Goal: Task Accomplishment & Management: Use online tool/utility

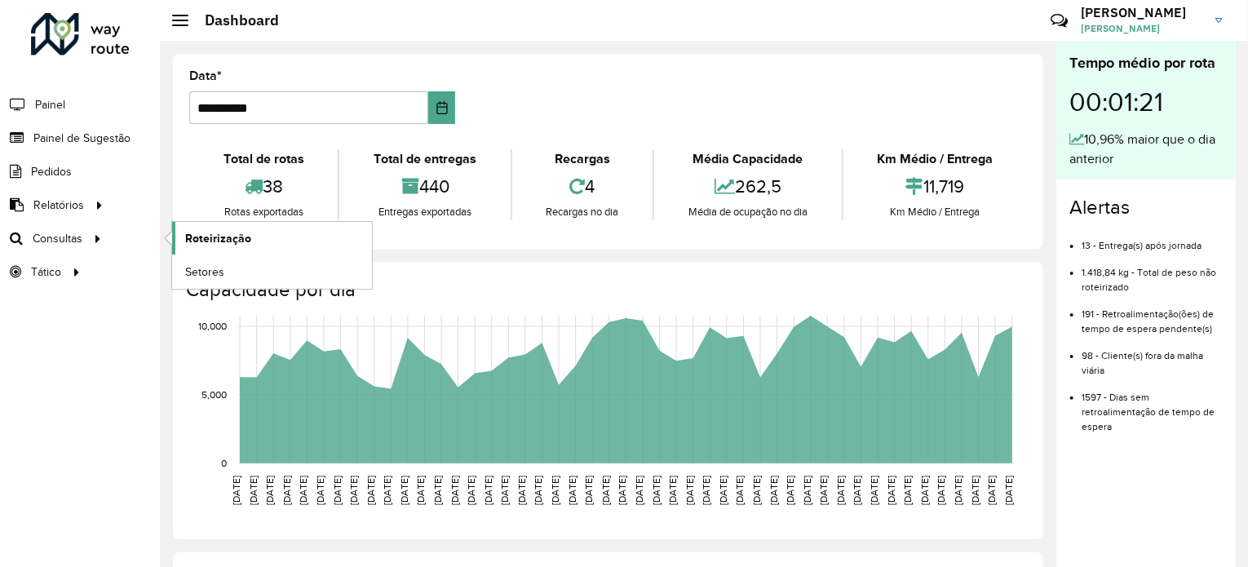
click at [241, 230] on span "Roteirização" at bounding box center [218, 238] width 66 height 17
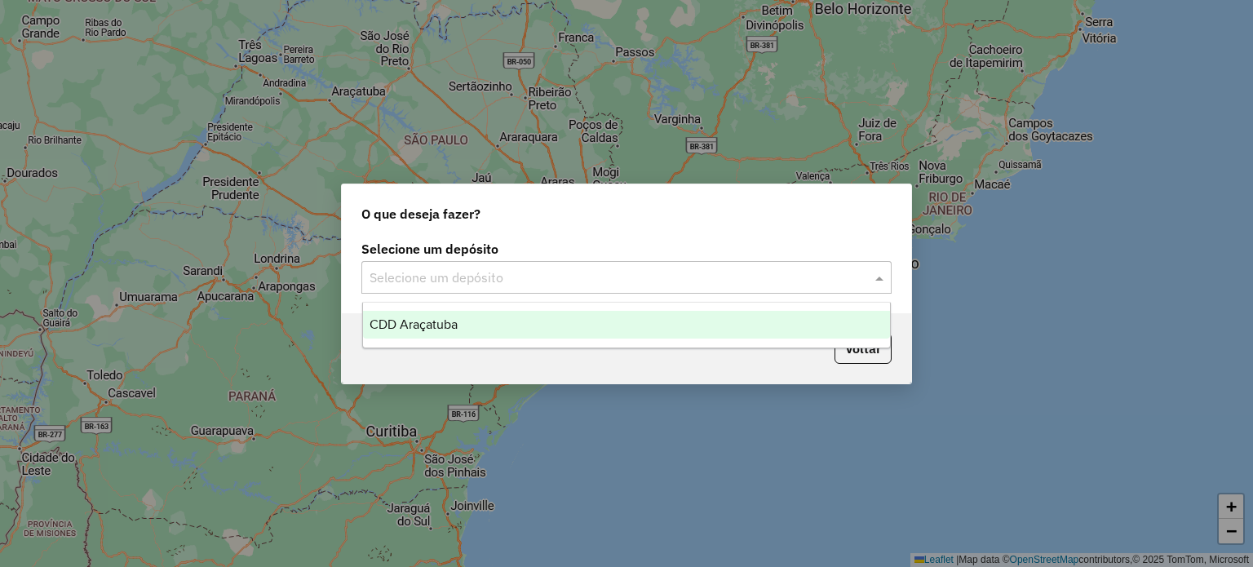
click at [846, 284] on input "text" at bounding box center [610, 278] width 481 height 20
click at [652, 334] on div "CDD Araçatuba" at bounding box center [627, 325] width 528 height 28
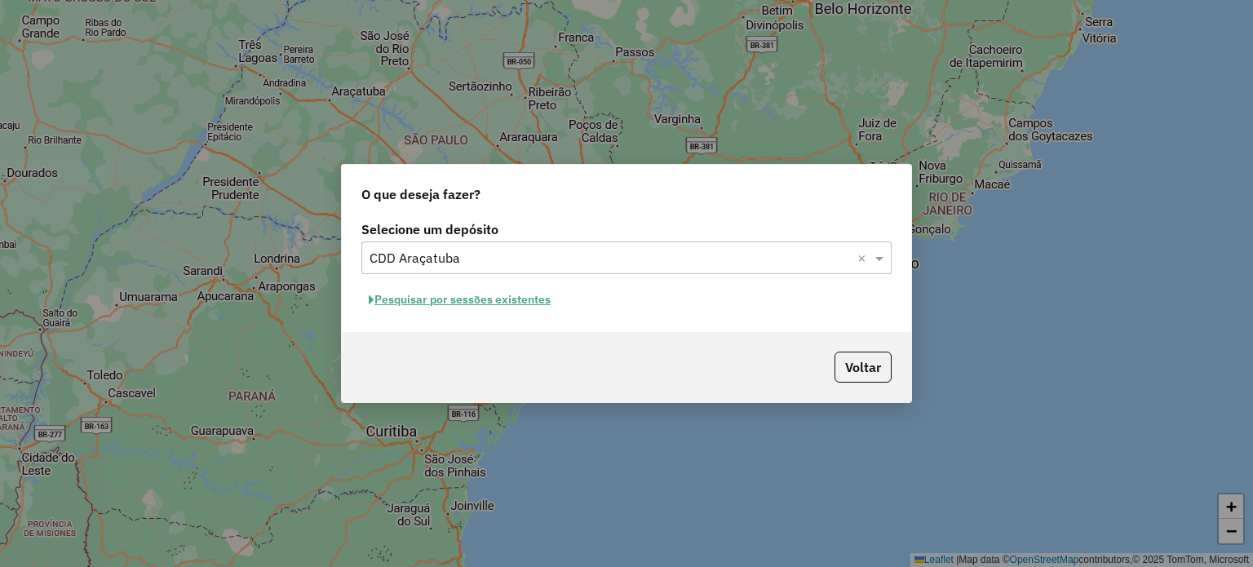
click at [464, 311] on button "Pesquisar por sessões existentes" at bounding box center [459, 299] width 197 height 25
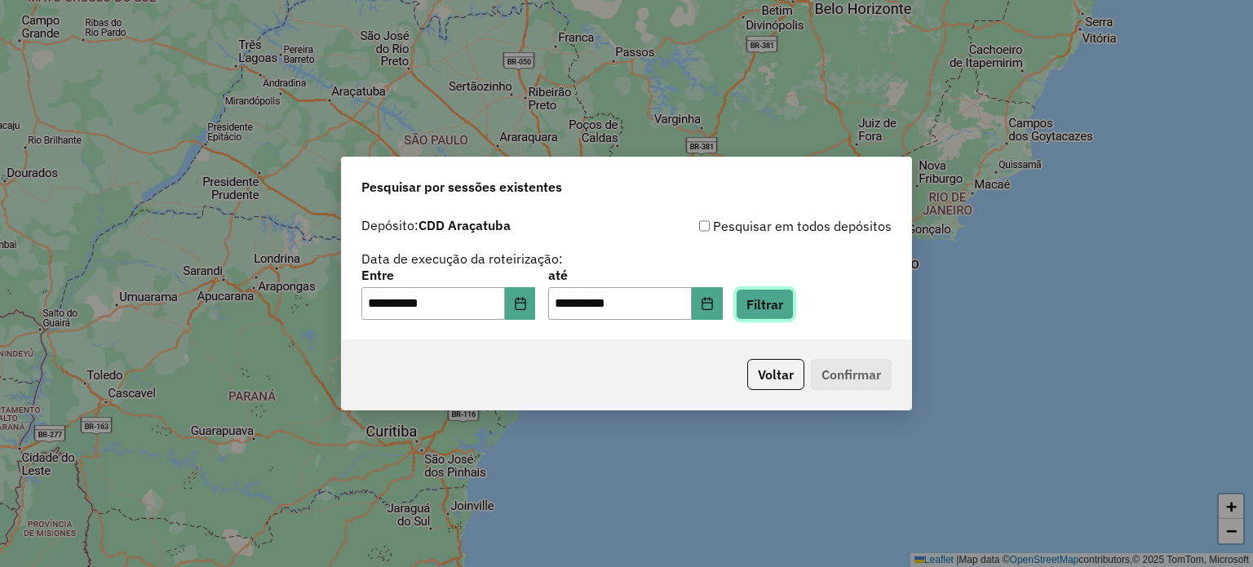
click at [793, 301] on button "Filtrar" at bounding box center [765, 304] width 58 height 31
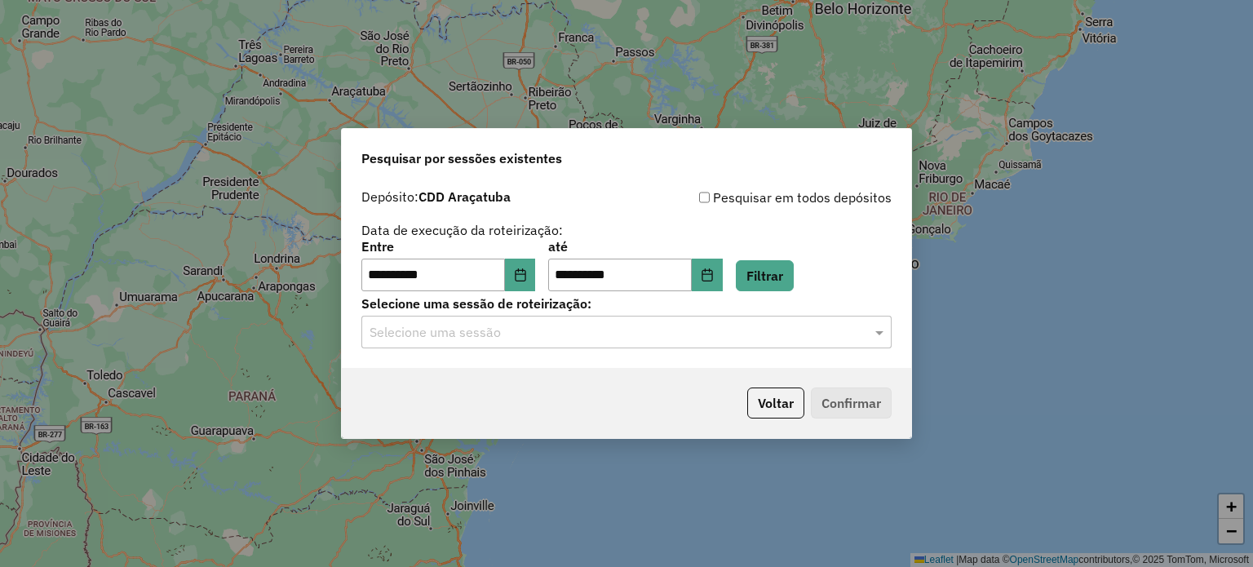
click at [647, 335] on input "text" at bounding box center [610, 333] width 481 height 20
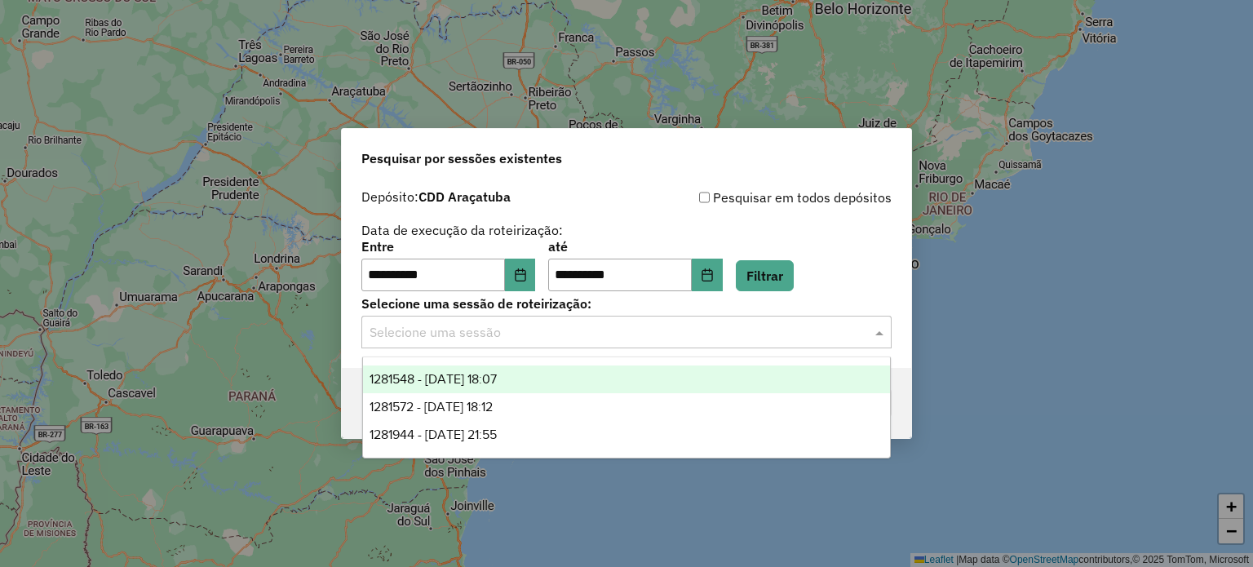
click at [557, 372] on div "1281548 - 24/09/2025 18:07" at bounding box center [627, 379] width 528 height 28
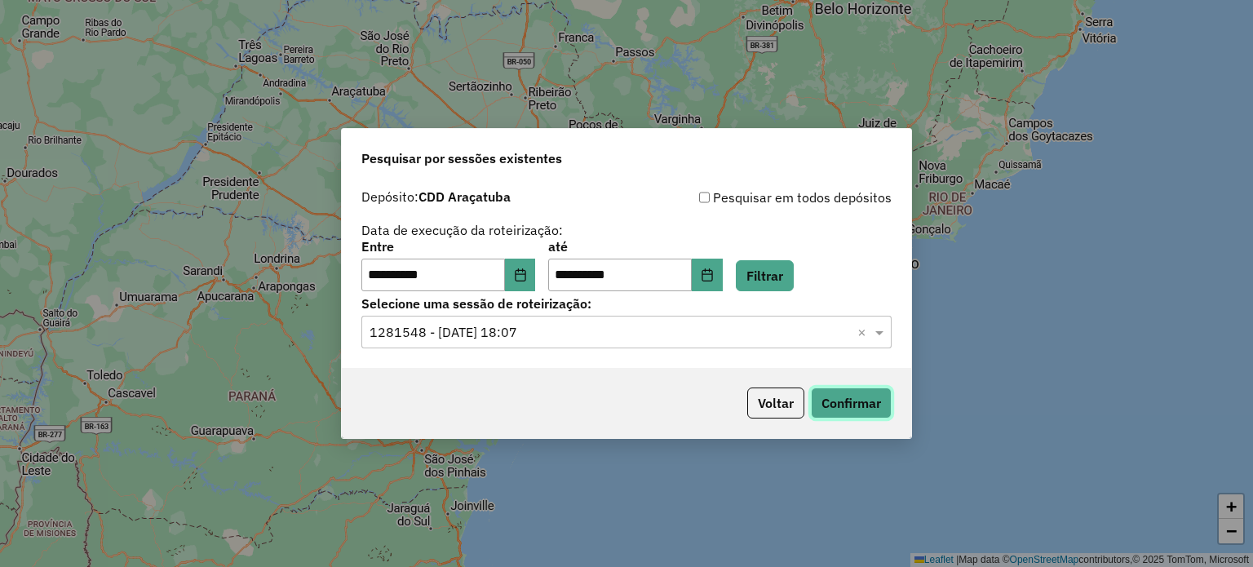
click at [852, 406] on button "Confirmar" at bounding box center [851, 403] width 81 height 31
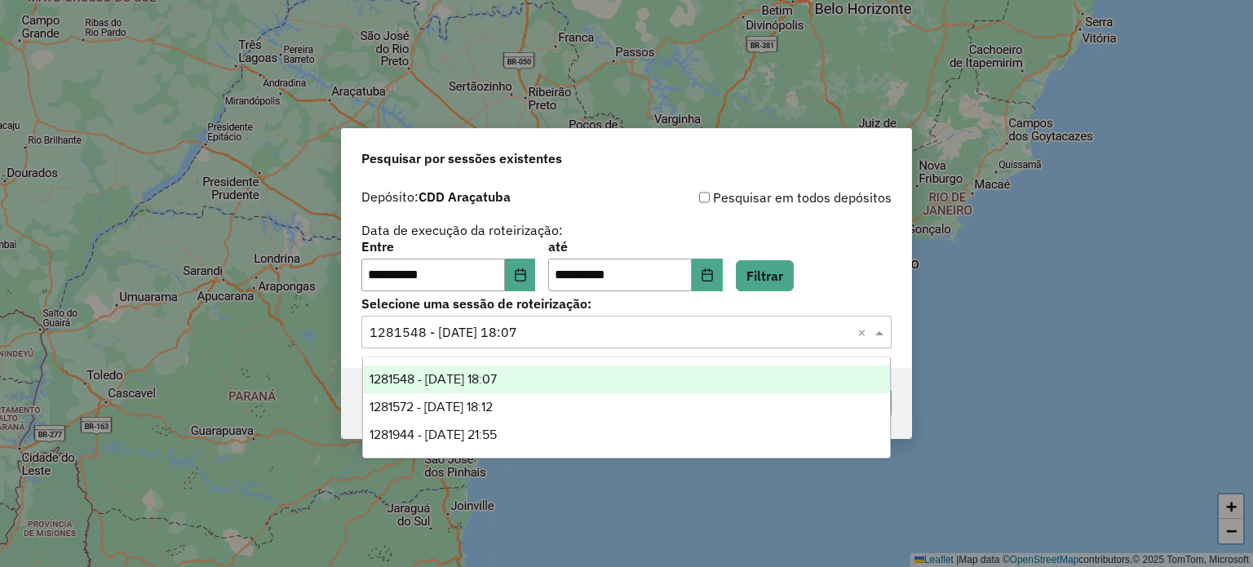
click at [600, 333] on input "text" at bounding box center [610, 333] width 481 height 20
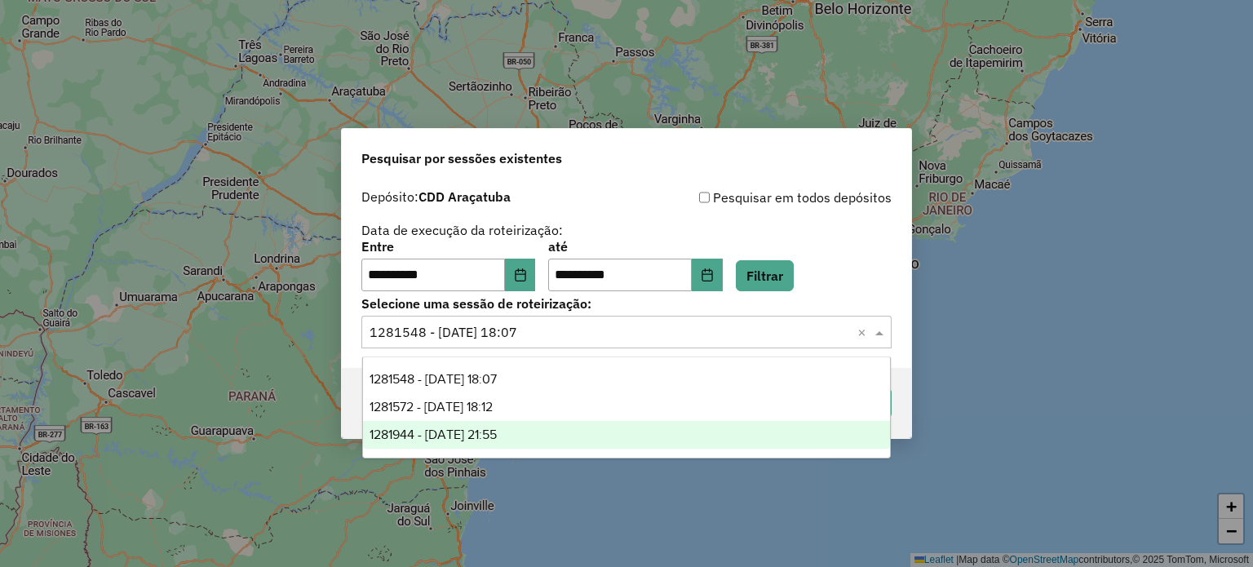
click at [559, 434] on div "1281944 - 24/09/2025 21:55" at bounding box center [627, 435] width 528 height 28
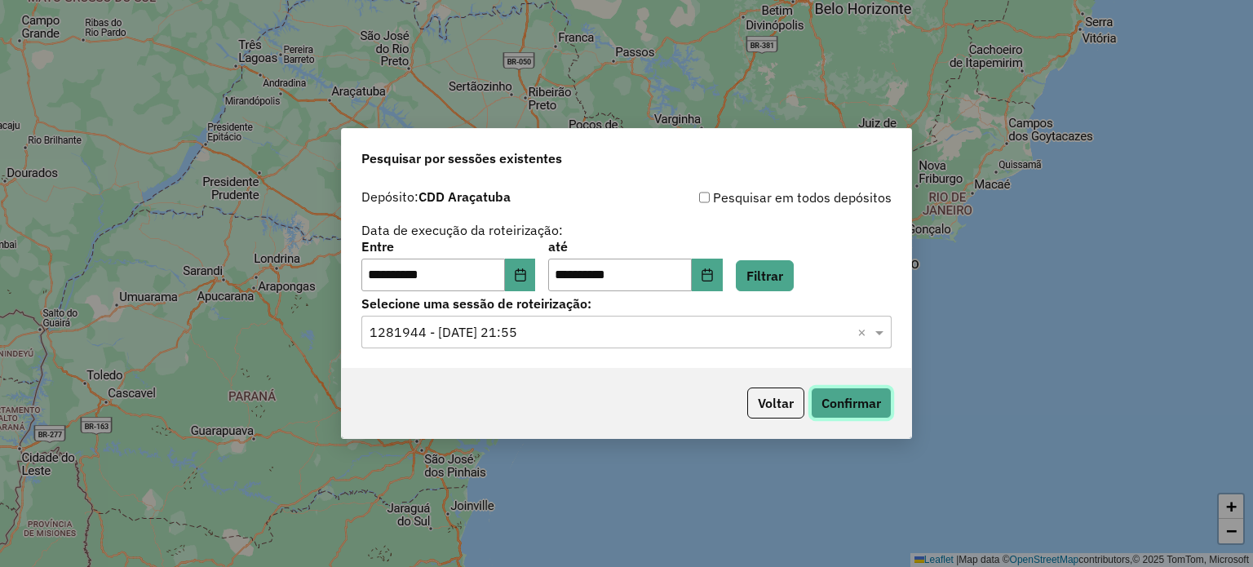
click at [835, 393] on button "Confirmar" at bounding box center [851, 403] width 81 height 31
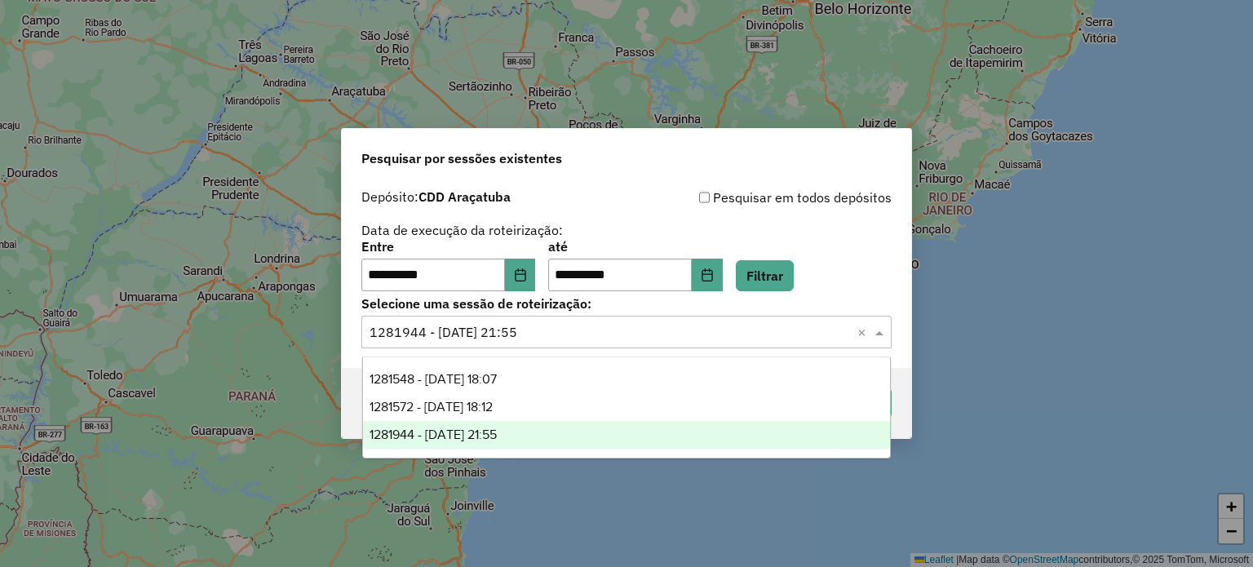
click at [623, 331] on input "text" at bounding box center [610, 333] width 481 height 20
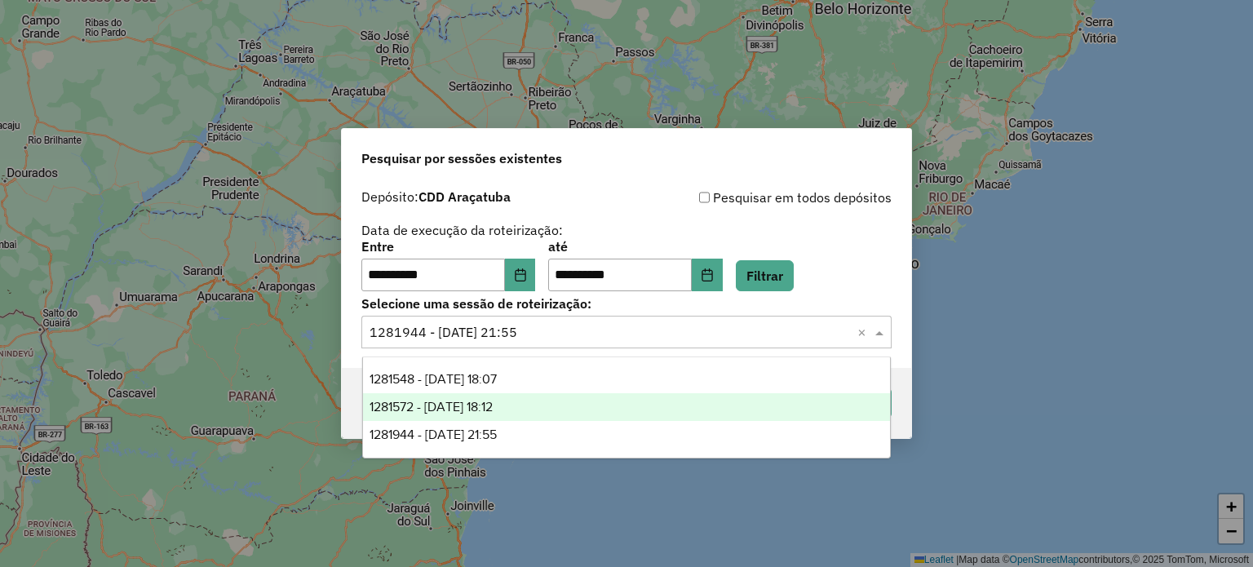
click at [595, 414] on div "1281572 - 24/09/2025 18:12" at bounding box center [627, 407] width 528 height 28
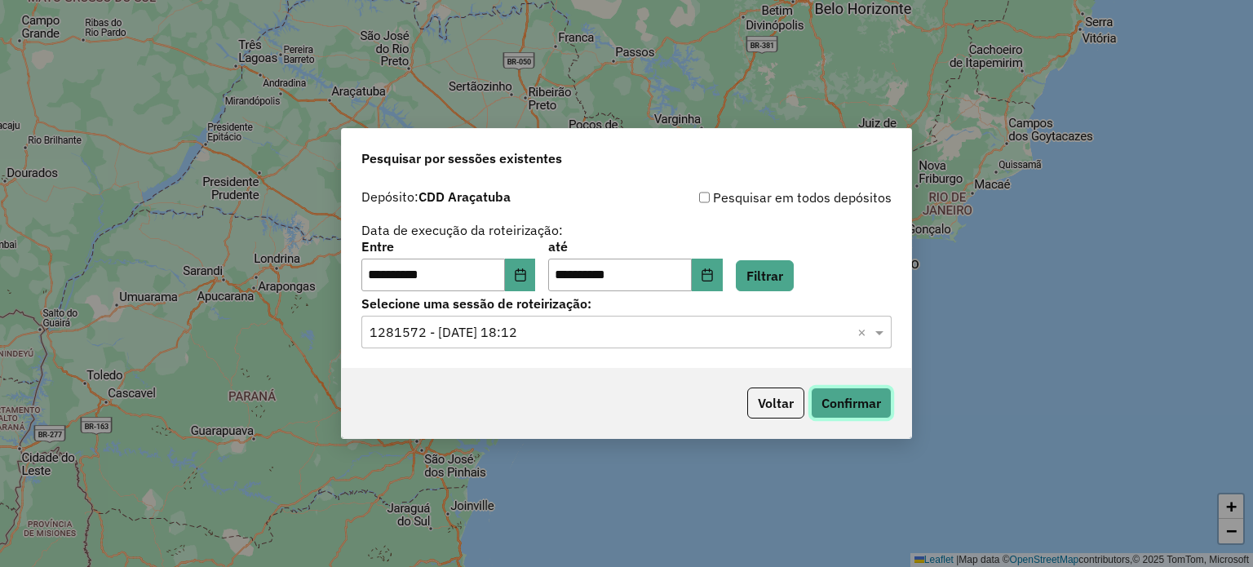
click at [859, 394] on button "Confirmar" at bounding box center [851, 403] width 81 height 31
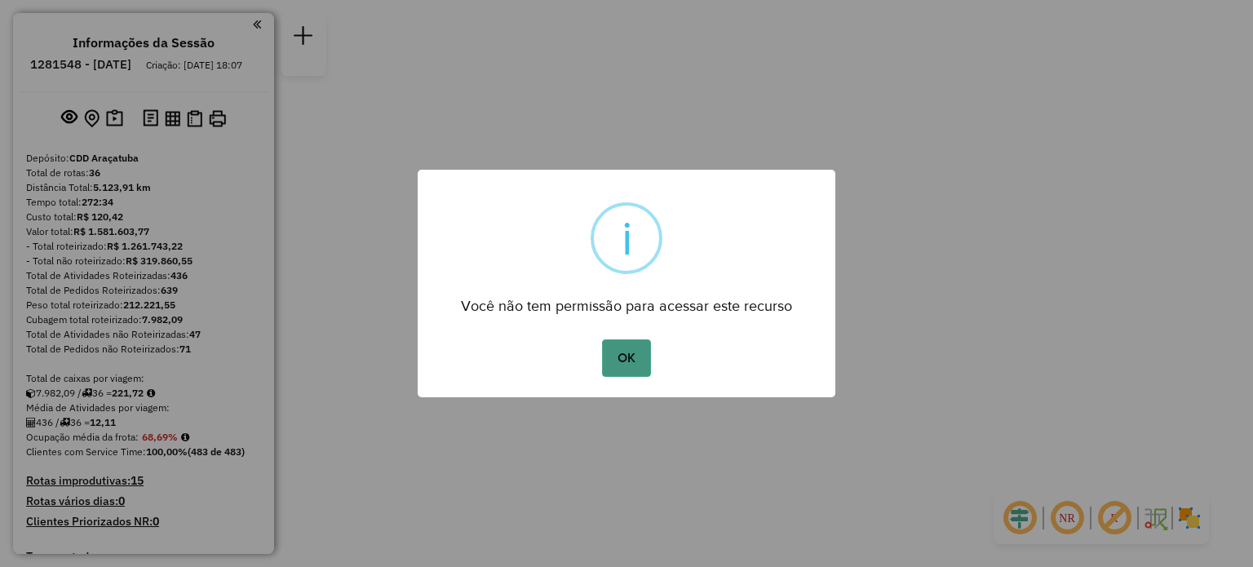
click at [623, 346] on button "OK" at bounding box center [626, 358] width 48 height 38
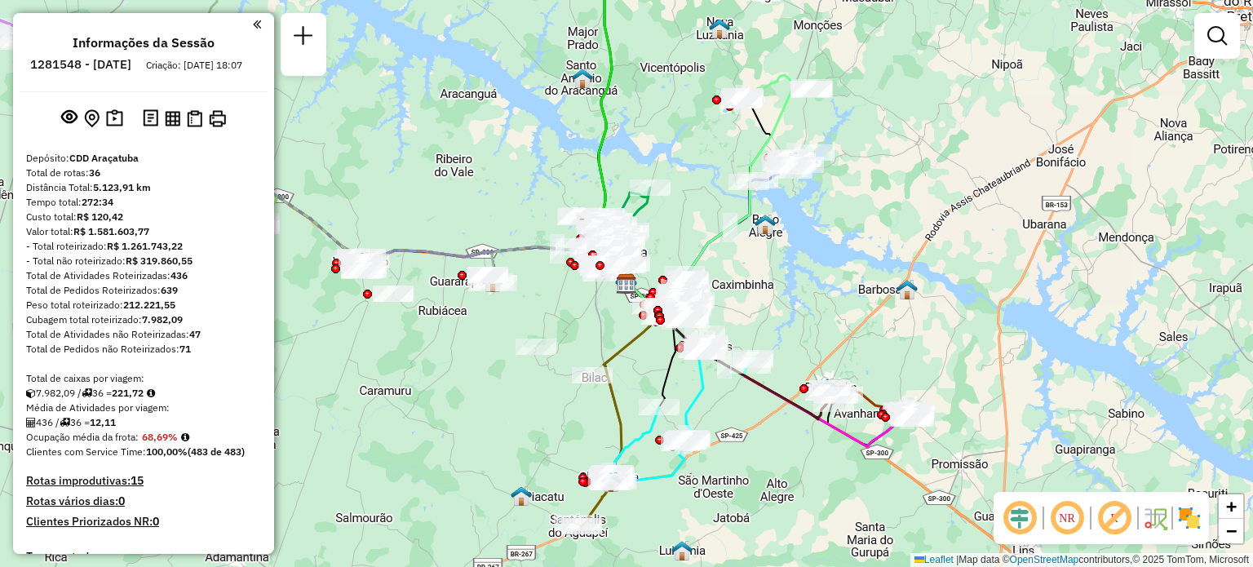
click at [1065, 514] on em at bounding box center [1067, 517] width 39 height 39
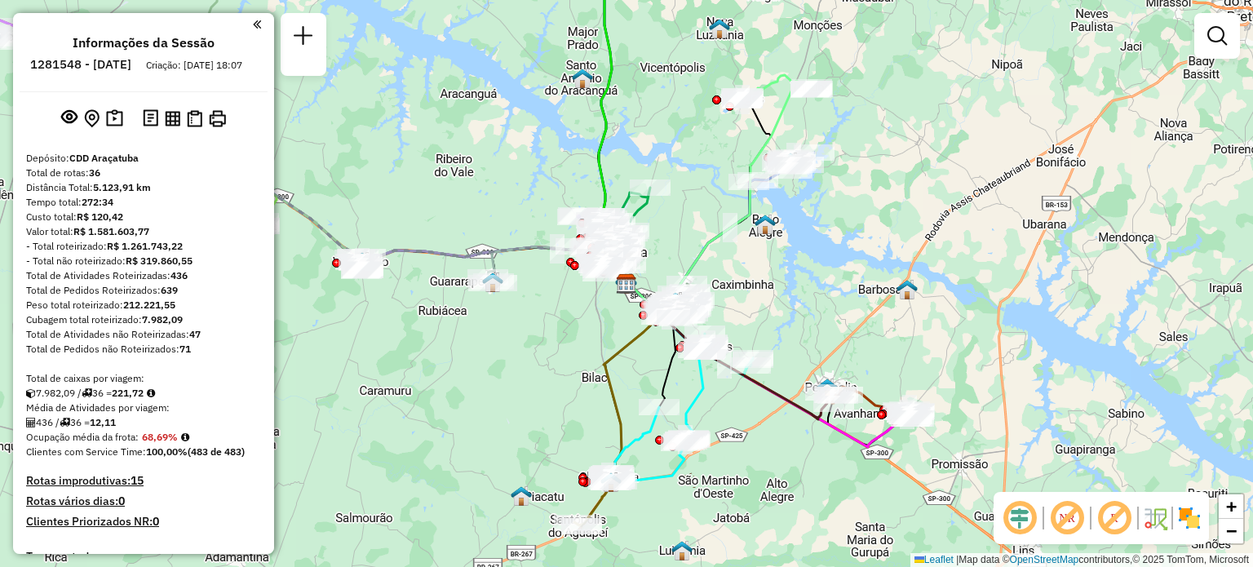
click at [1065, 514] on em at bounding box center [1067, 517] width 39 height 39
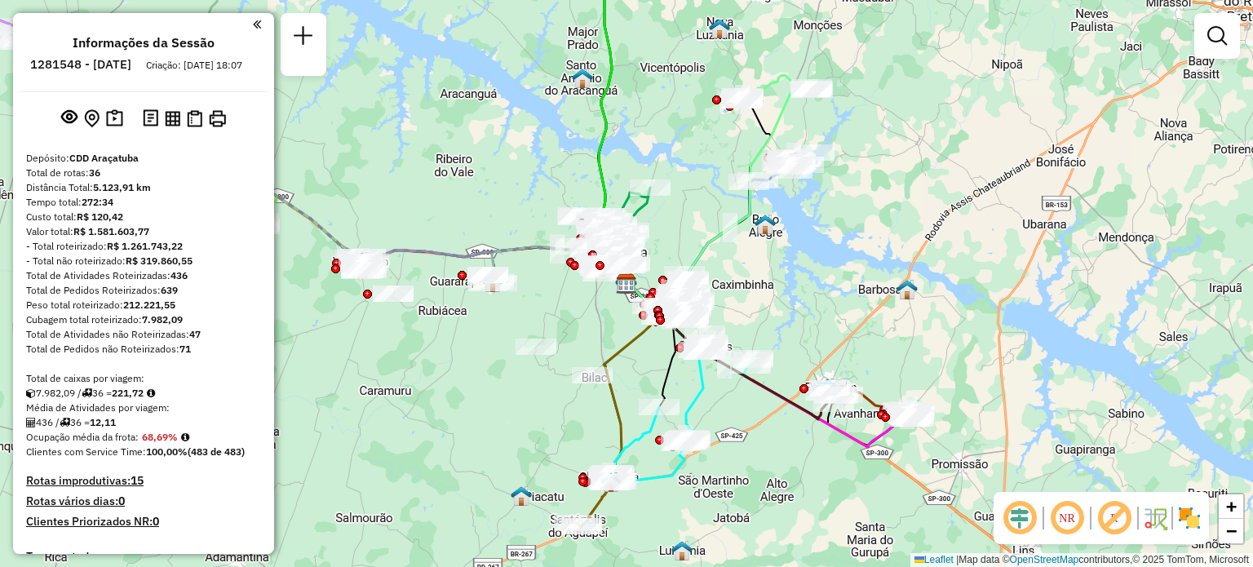
click at [1065, 520] on em at bounding box center [1067, 517] width 39 height 39
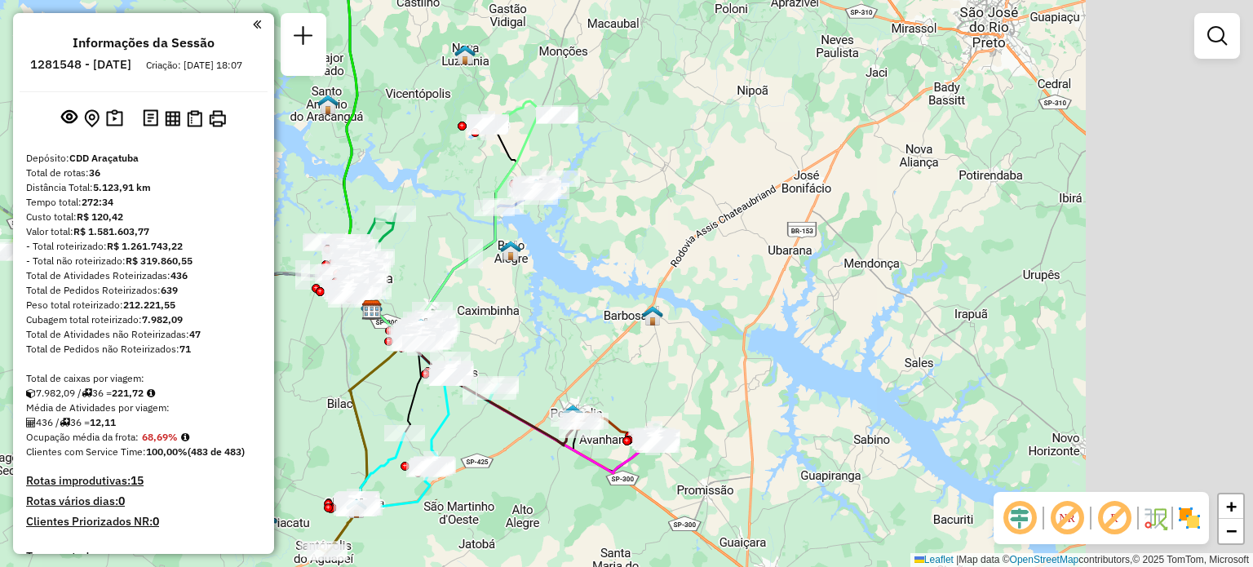
drag, startPoint x: 689, startPoint y: 401, endPoint x: 434, endPoint y: 427, distance: 255.9
click at [434, 427] on icon at bounding box center [400, 443] width 95 height 135
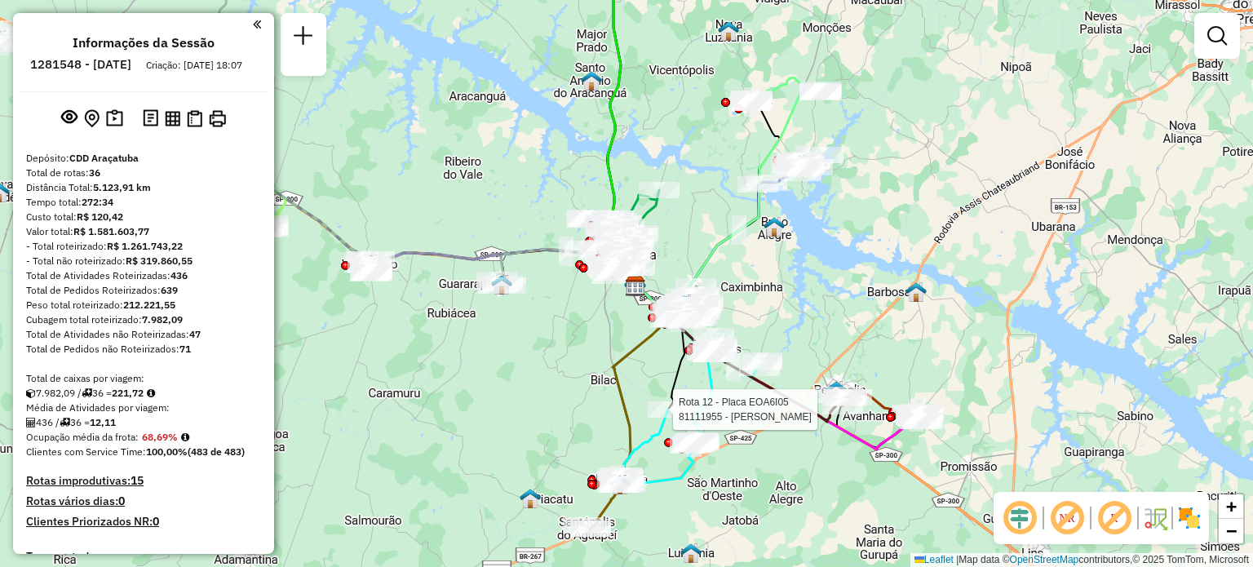
drag, startPoint x: 434, startPoint y: 427, endPoint x: 710, endPoint y: 410, distance: 276.3
click at [710, 410] on icon at bounding box center [664, 419] width 95 height 135
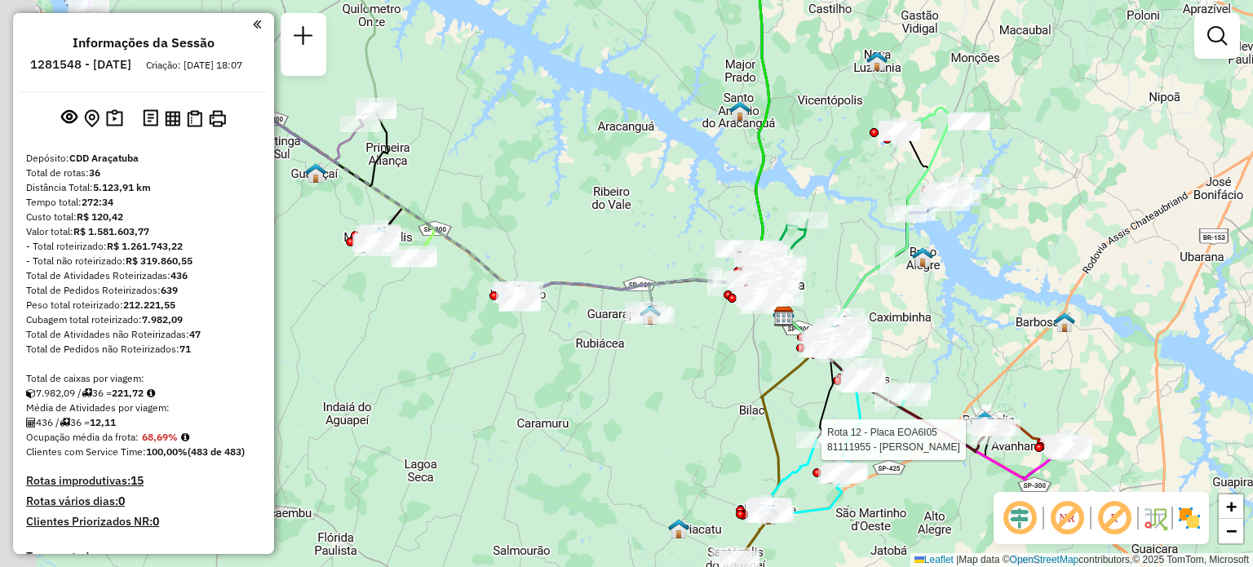
drag, startPoint x: 448, startPoint y: 373, endPoint x: 587, endPoint y: 397, distance: 141.6
click at [587, 397] on div "Rota 12 - Placa EOA6I05 81111955 - TANIA CRISTINA SILVA Janela de atendimento G…" at bounding box center [626, 283] width 1253 height 567
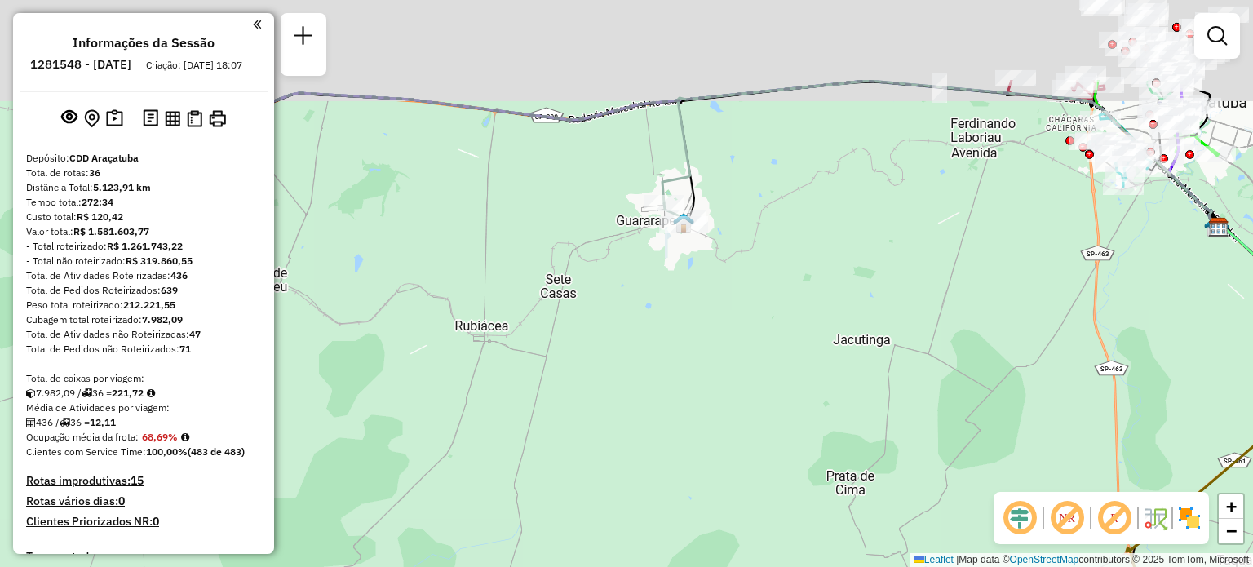
drag, startPoint x: 625, startPoint y: 241, endPoint x: 652, endPoint y: 378, distance: 138.9
click at [652, 378] on div "Rota 12 - Placa EOA6I05 81111955 - TANIA CRISTINA SILVA Janela de atendimento G…" at bounding box center [626, 283] width 1253 height 567
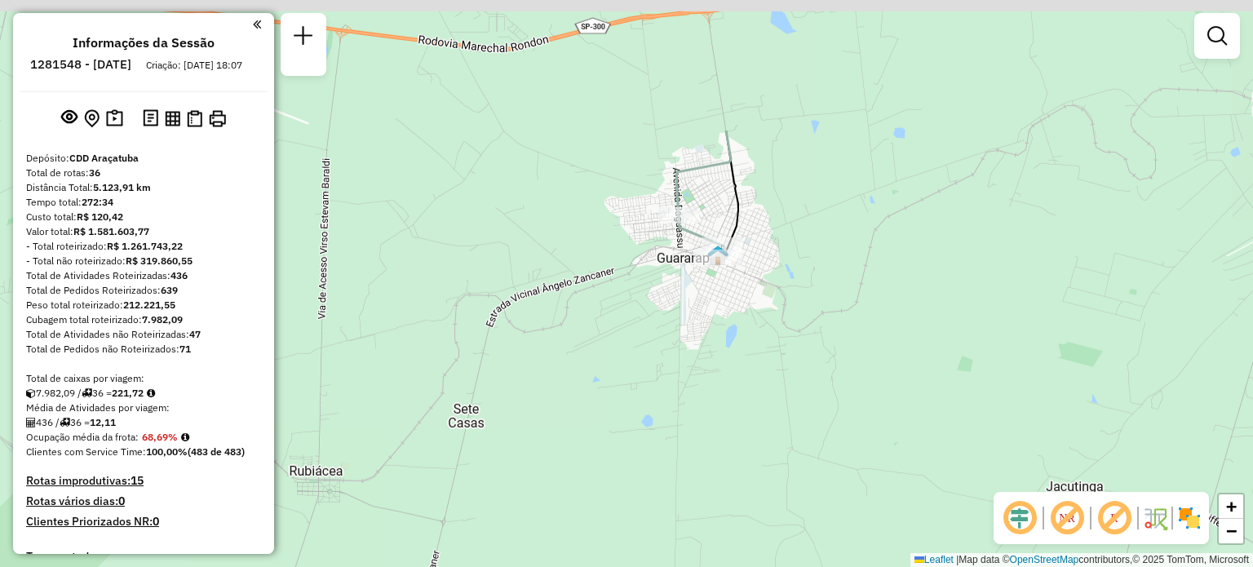
drag, startPoint x: 747, startPoint y: 169, endPoint x: 749, endPoint y: 377, distance: 208.0
click at [749, 377] on div "Rota 12 - Placa EOA6I05 81111955 - TANIA CRISTINA SILVA Janela de atendimento G…" at bounding box center [626, 283] width 1253 height 567
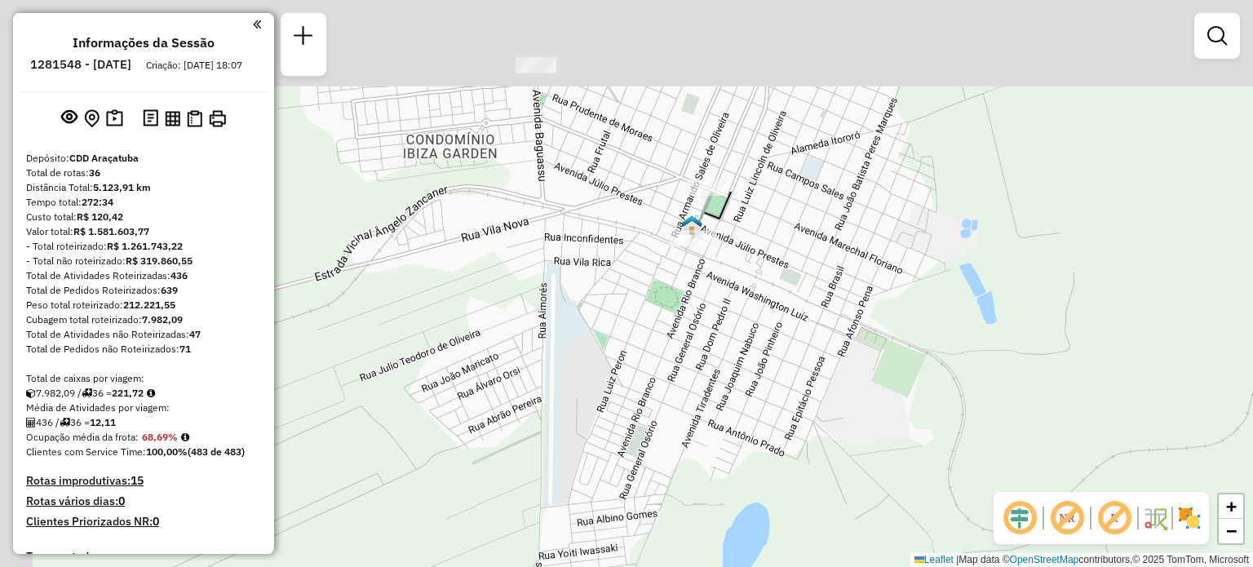
drag, startPoint x: 574, startPoint y: 175, endPoint x: 645, endPoint y: 425, distance: 260.1
click at [645, 425] on div "Rota 12 - Placa EOA6I05 81111955 - TANIA CRISTINA SILVA Janela de atendimento G…" at bounding box center [626, 283] width 1253 height 567
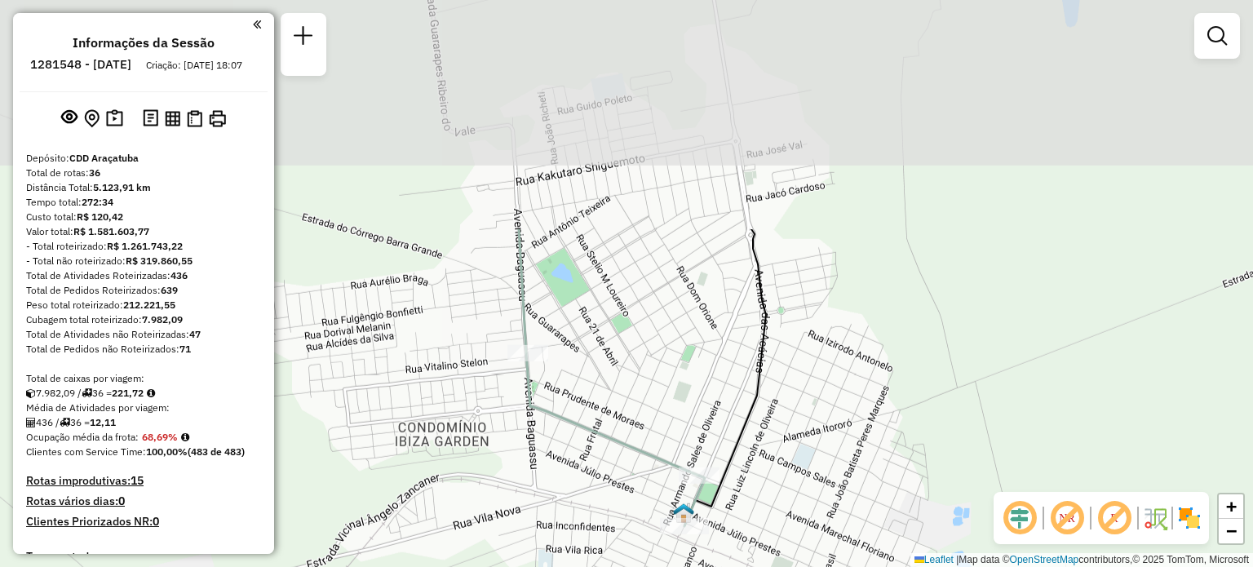
drag, startPoint x: 611, startPoint y: 130, endPoint x: 603, endPoint y: 412, distance: 282.4
click at [603, 412] on div "Rota 12 - Placa EOA6I05 81111955 - TANIA CRISTINA SILVA Janela de atendimento G…" at bounding box center [626, 283] width 1253 height 567
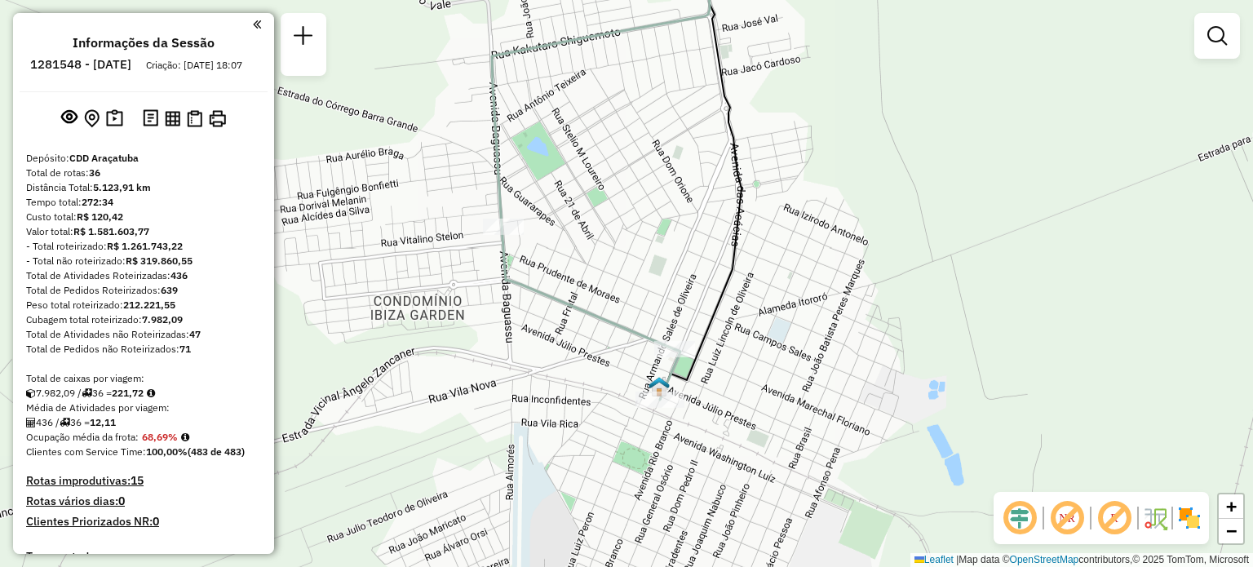
drag, startPoint x: 633, startPoint y: 374, endPoint x: 609, endPoint y: 248, distance: 128.0
click at [609, 248] on div "Rota 12 - Placa EOA6I05 81111955 - TANIA CRISTINA SILVA Janela de atendimento G…" at bounding box center [626, 283] width 1253 height 567
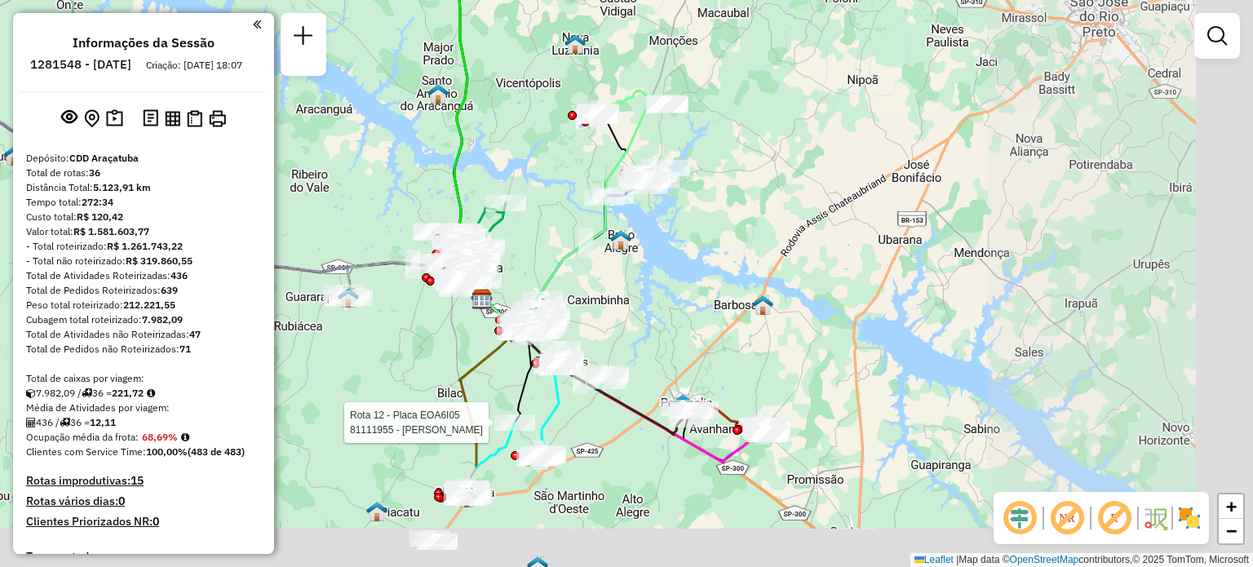
drag, startPoint x: 991, startPoint y: 446, endPoint x: 676, endPoint y: 290, distance: 352.5
click at [676, 290] on div "Rota 12 - Placa EOA6I05 81111955 - TANIA CRISTINA SILVA Janela de atendimento G…" at bounding box center [626, 283] width 1253 height 567
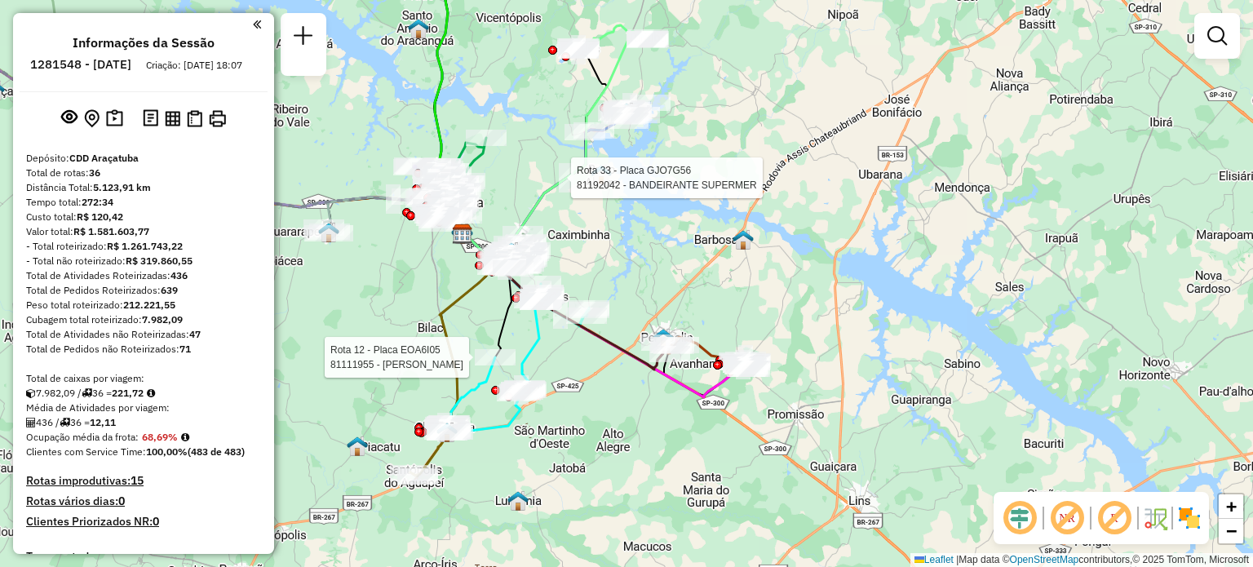
drag, startPoint x: 702, startPoint y: 469, endPoint x: 682, endPoint y: 404, distance: 68.1
click at [682, 404] on div "Rota 12 - Placa EOA6I05 81111955 - TANIA CRISTINA SILVA Rota 33 - Placa GJO7G56…" at bounding box center [626, 283] width 1253 height 567
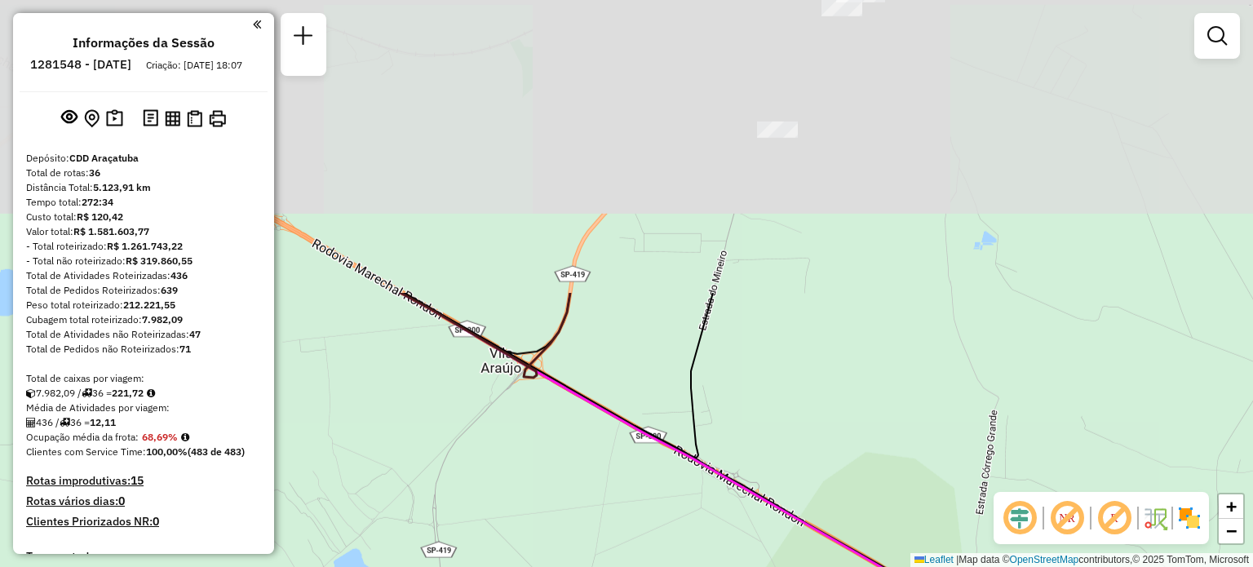
drag, startPoint x: 529, startPoint y: 219, endPoint x: 598, endPoint y: 568, distance: 356.0
click at [598, 566] on html "Aguarde... Pop-up bloqueado! Seu navegador bloqueou automáticamente a abertura …" at bounding box center [626, 283] width 1253 height 567
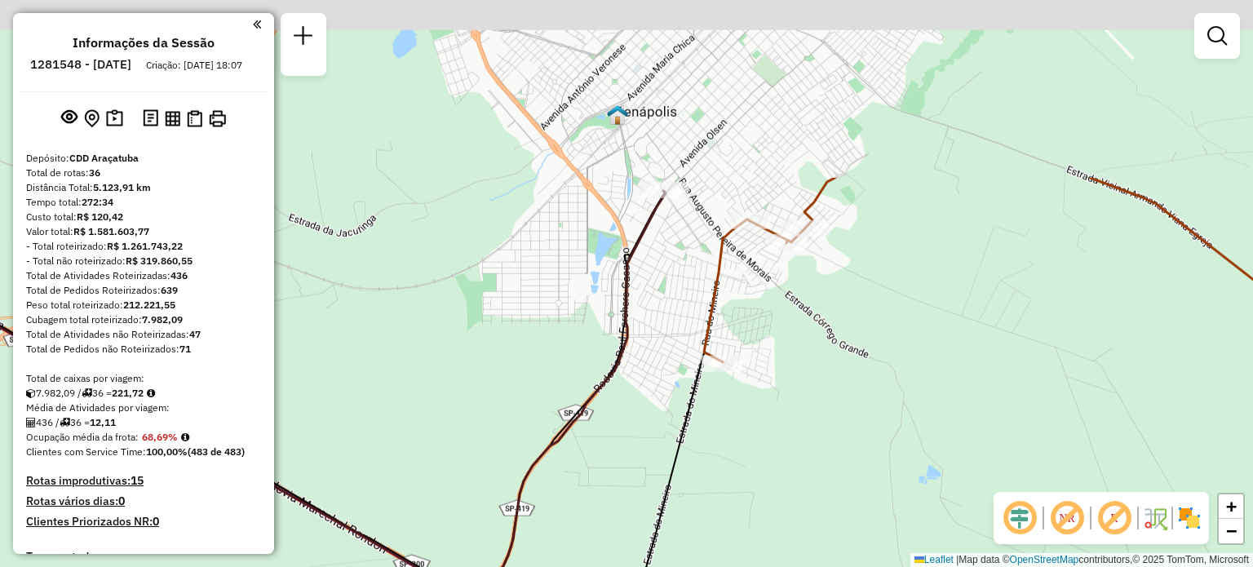
drag, startPoint x: 674, startPoint y: 313, endPoint x: 616, endPoint y: 553, distance: 246.8
click at [616, 553] on div "Rota 12 - Placa EOA6I05 81111955 - TANIA CRISTINA SILVA Rota 33 - Placa GJO7G56…" at bounding box center [626, 283] width 1253 height 567
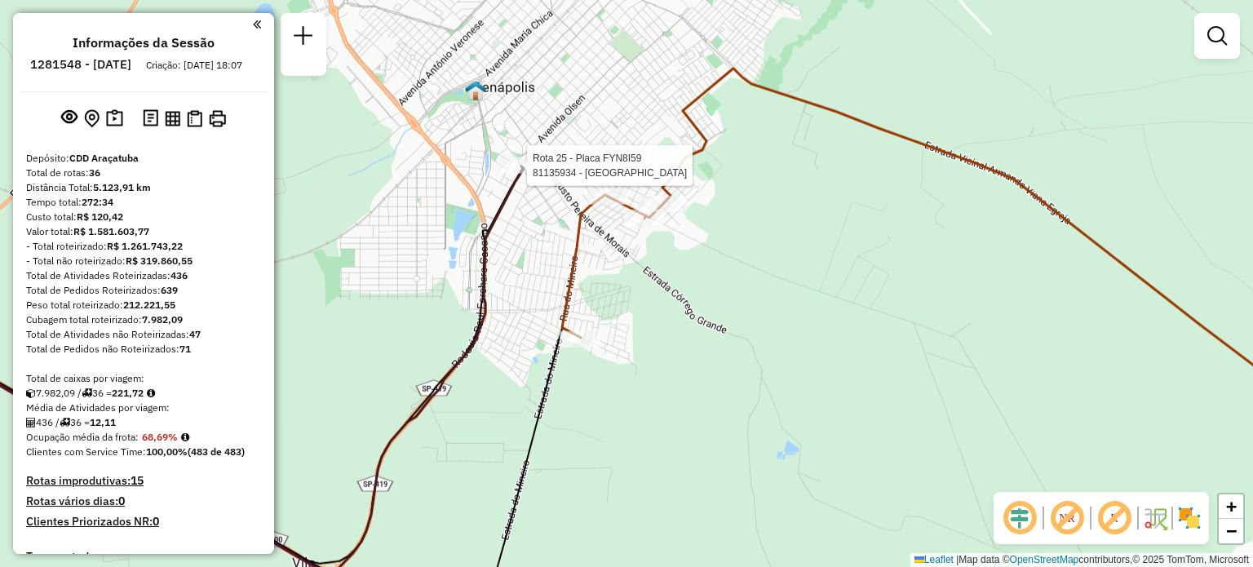
select select "**********"
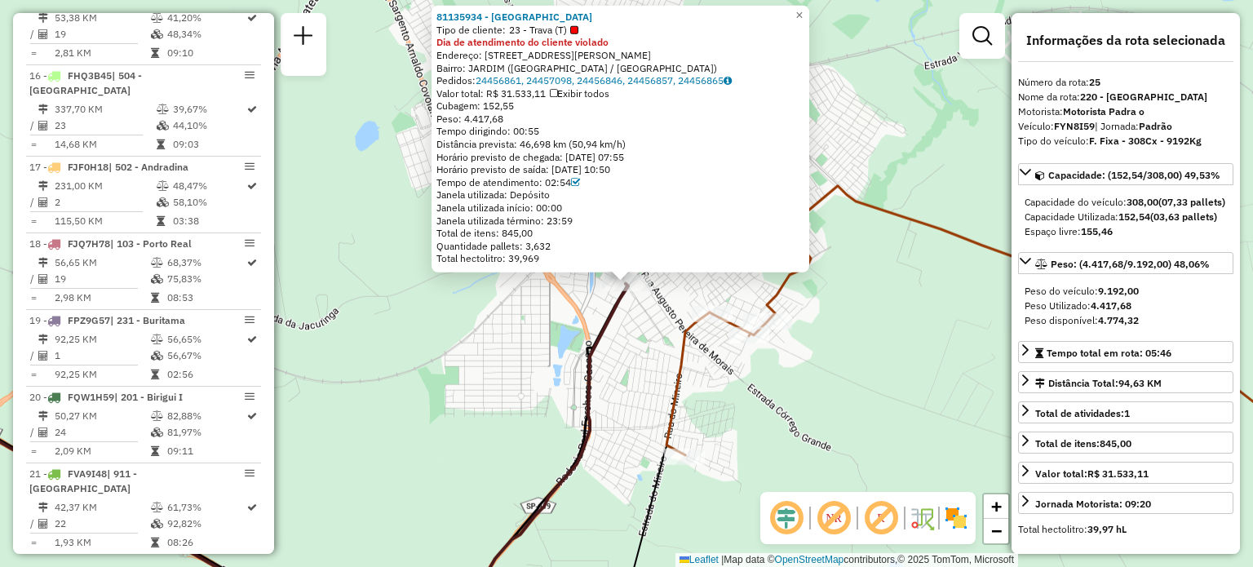
scroll to position [2652, 0]
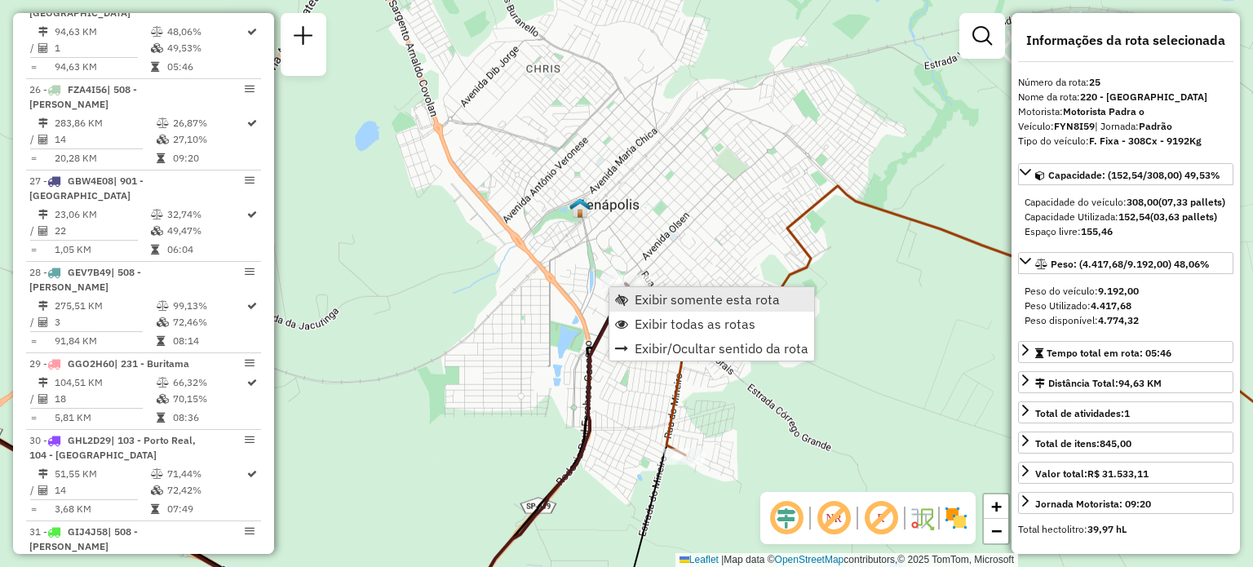
click at [652, 306] on span "Exibir somente esta rota" at bounding box center [707, 299] width 145 height 13
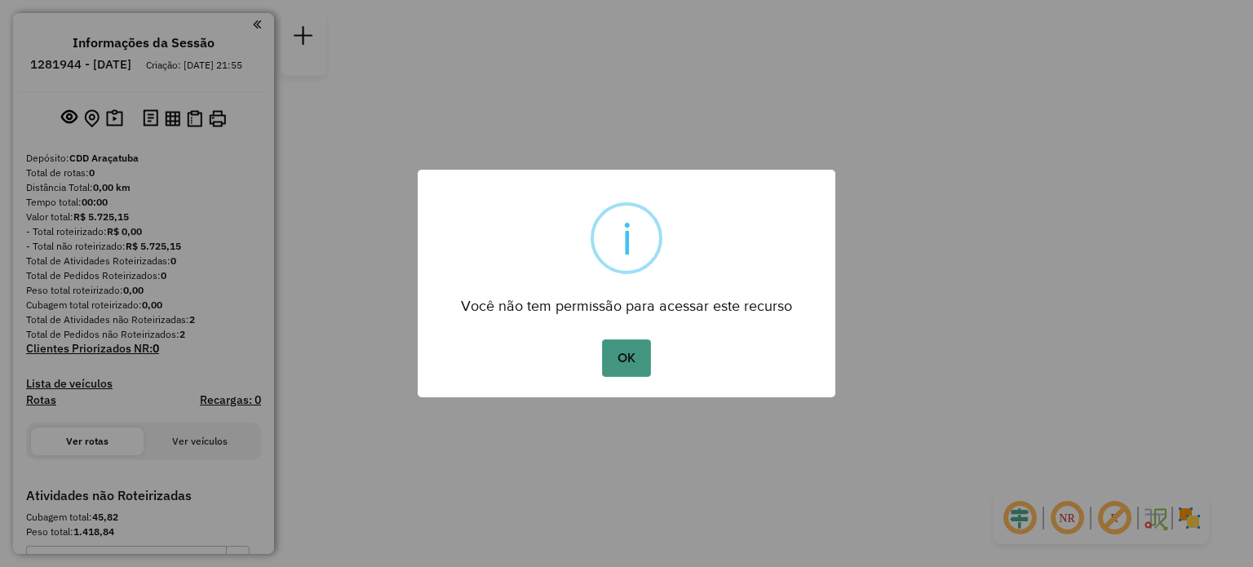
click at [610, 342] on button "OK" at bounding box center [626, 358] width 48 height 38
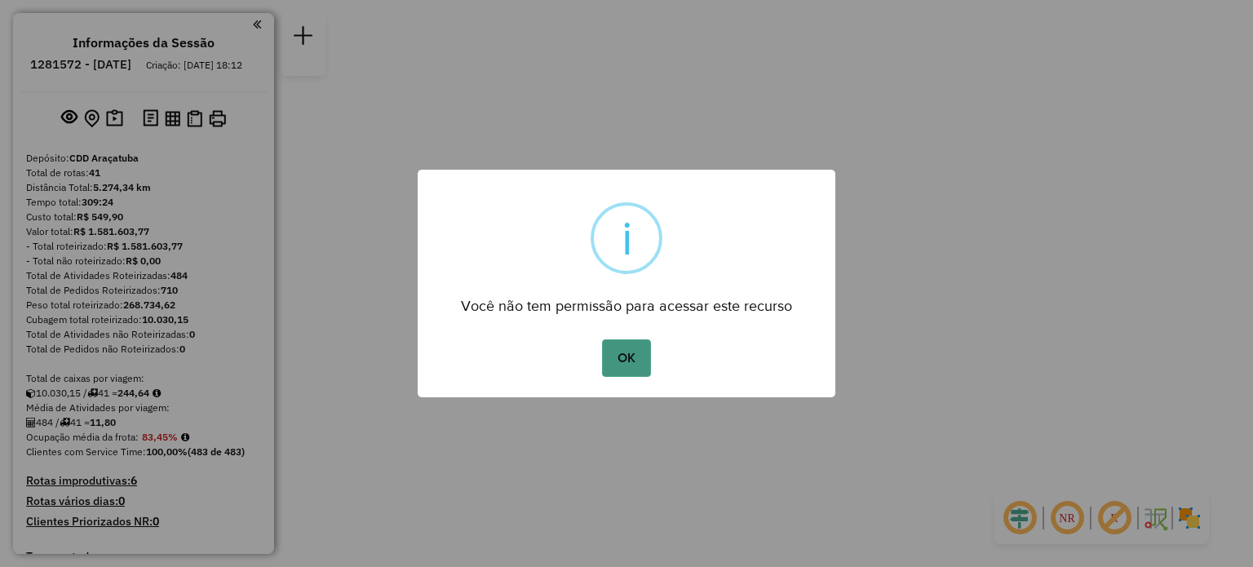
click at [623, 361] on button "OK" at bounding box center [626, 358] width 48 height 38
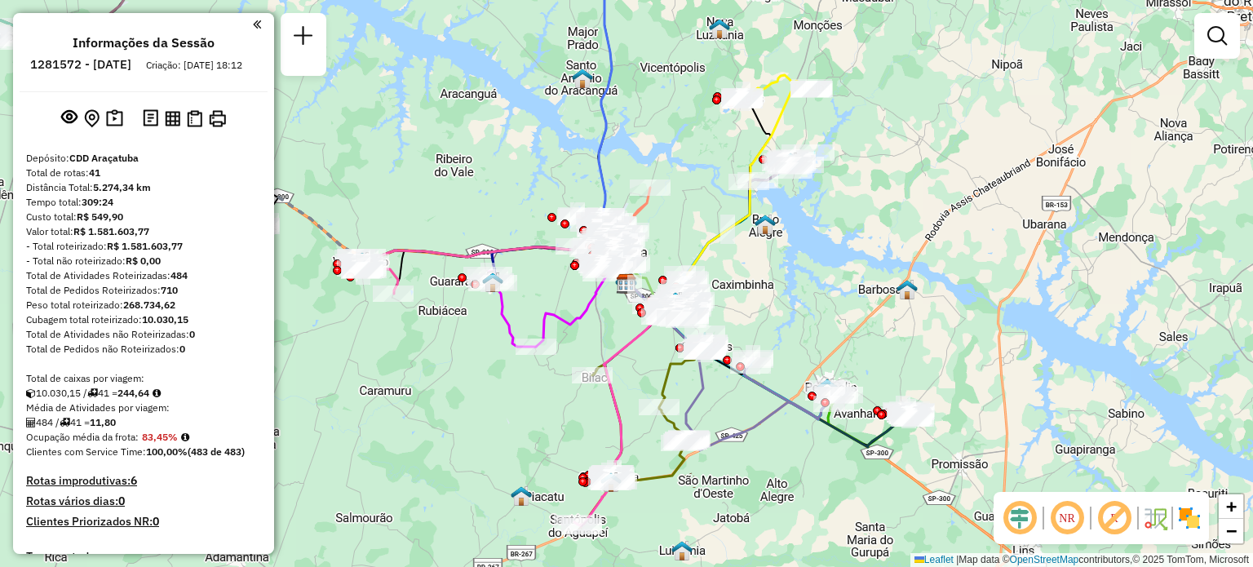
scroll to position [1171, 0]
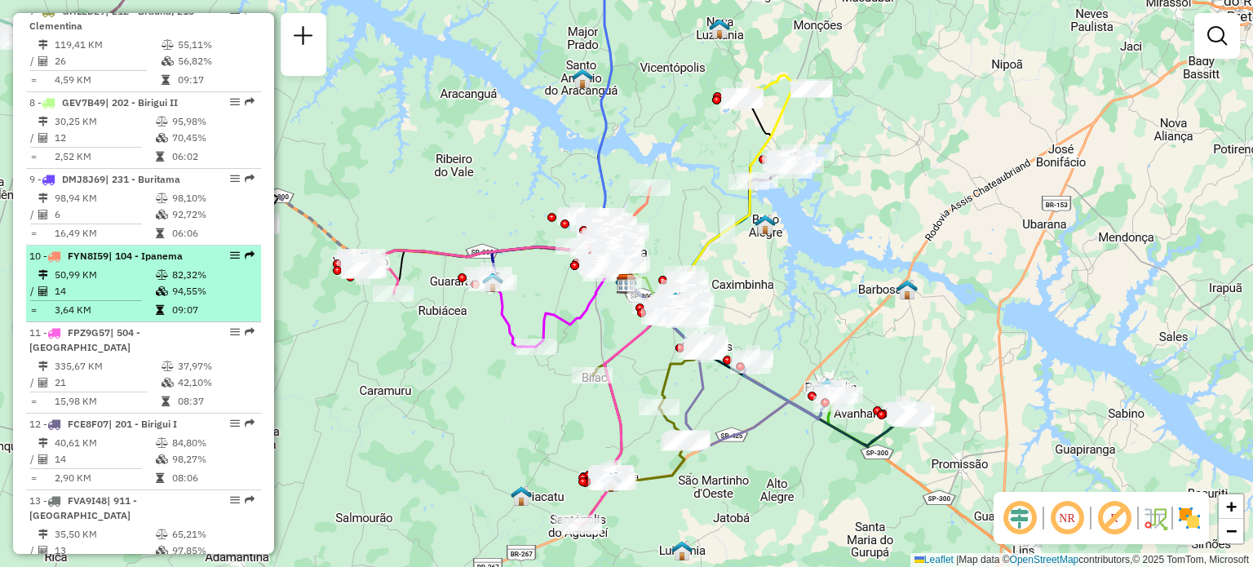
click at [115, 283] on td "50,99 KM" at bounding box center [104, 275] width 101 height 16
select select "**********"
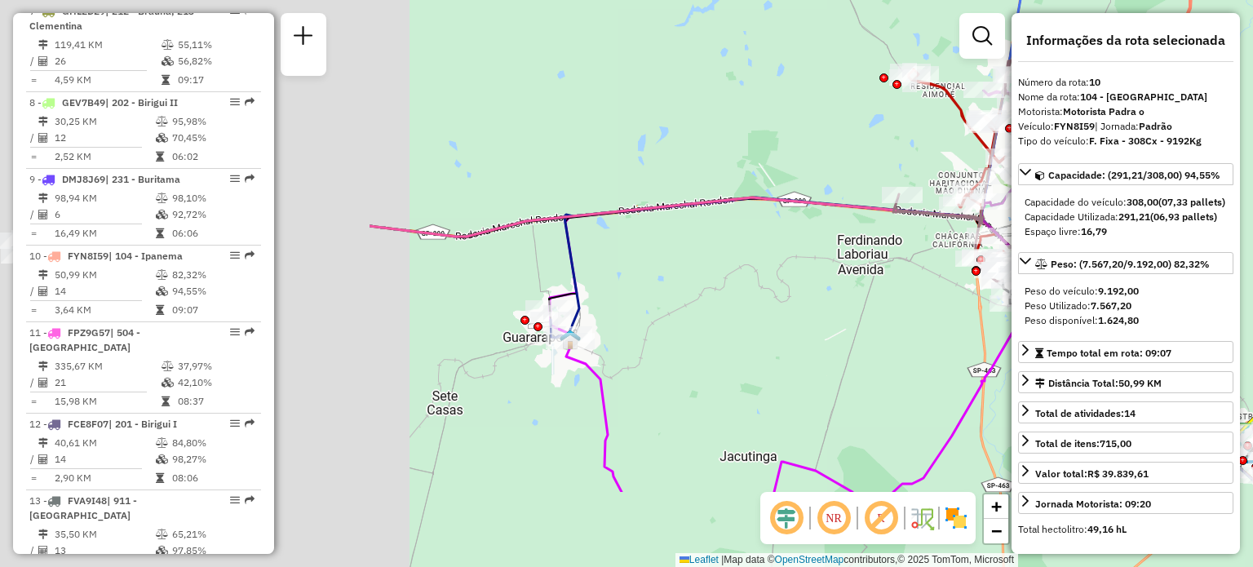
drag, startPoint x: 373, startPoint y: 432, endPoint x: 868, endPoint y: 299, distance: 512.6
click at [868, 299] on div "Janela de atendimento Grade de atendimento Capacidade Transportadoras Veículos …" at bounding box center [626, 283] width 1253 height 567
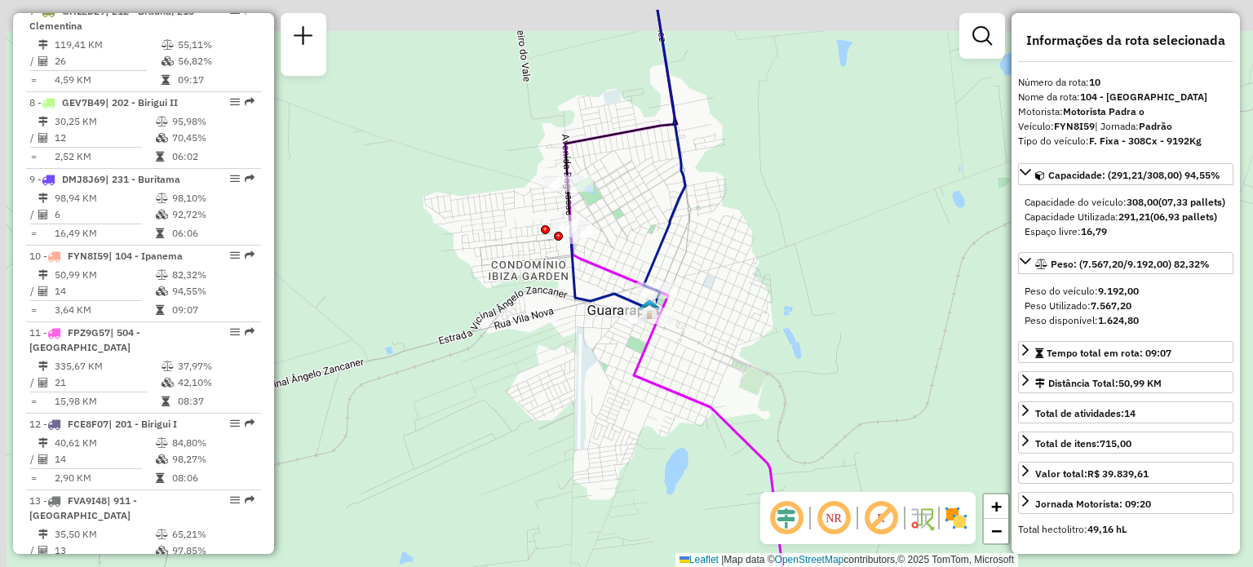
drag, startPoint x: 426, startPoint y: 344, endPoint x: 575, endPoint y: 427, distance: 170.5
click at [575, 427] on div "Rota 34 - Placa CRW6W02 81190355 - [PERSON_NAME] Janela de atendimento Grade de…" at bounding box center [626, 283] width 1253 height 567
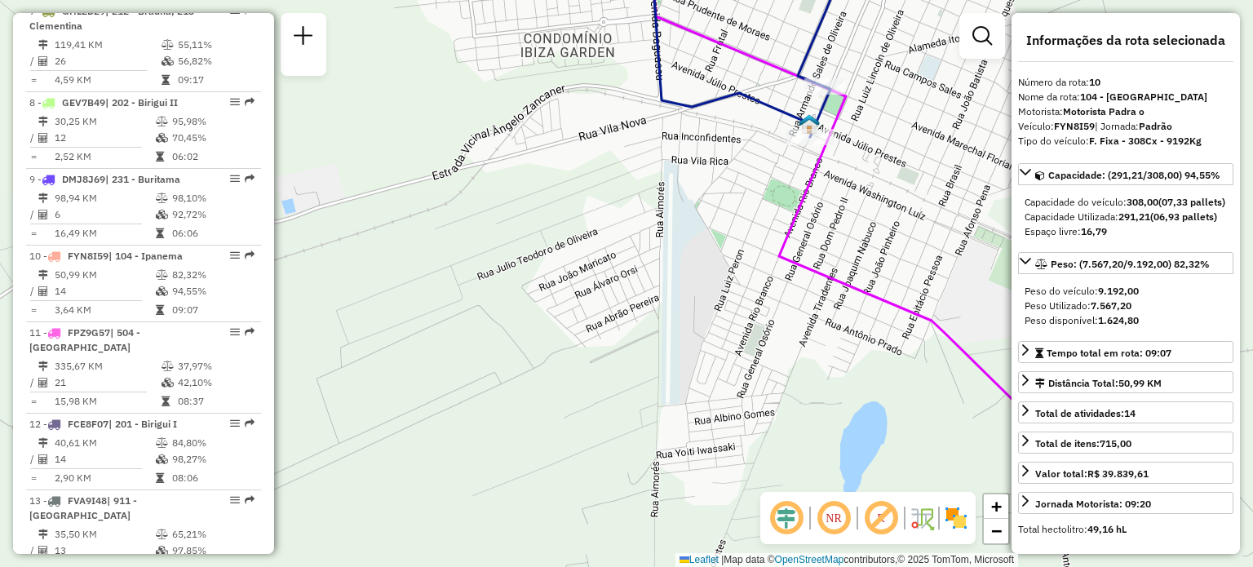
drag, startPoint x: 575, startPoint y: 427, endPoint x: 631, endPoint y: 303, distance: 135.1
click at [631, 303] on div "Rota 34 - Placa CRW6W02 81190355 - [PERSON_NAME] Janela de atendimento Grade de…" at bounding box center [626, 283] width 1253 height 567
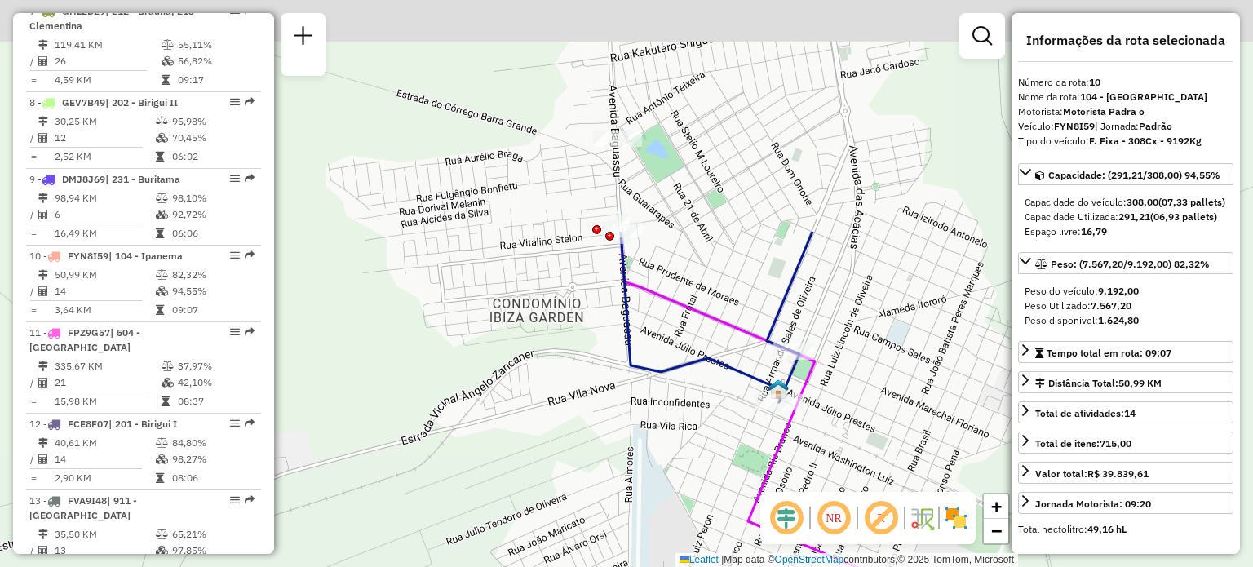
drag, startPoint x: 631, startPoint y: 303, endPoint x: 587, endPoint y: 593, distance: 292.8
click at [587, 566] on html "Aguarde... Pop-up bloqueado! Seu navegador bloqueou automáticamente a abertura …" at bounding box center [626, 283] width 1253 height 567
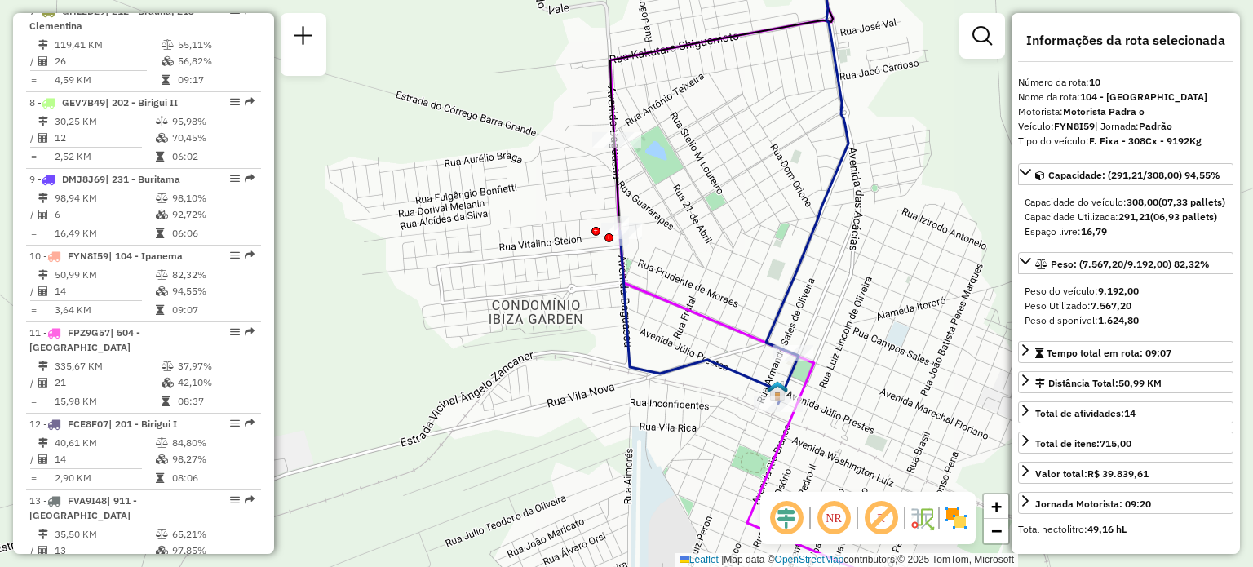
click at [739, 279] on div "Rota 34 - Placa CRW6W02 81190355 - [PERSON_NAME] Janela de atendimento Grade de…" at bounding box center [626, 283] width 1253 height 567
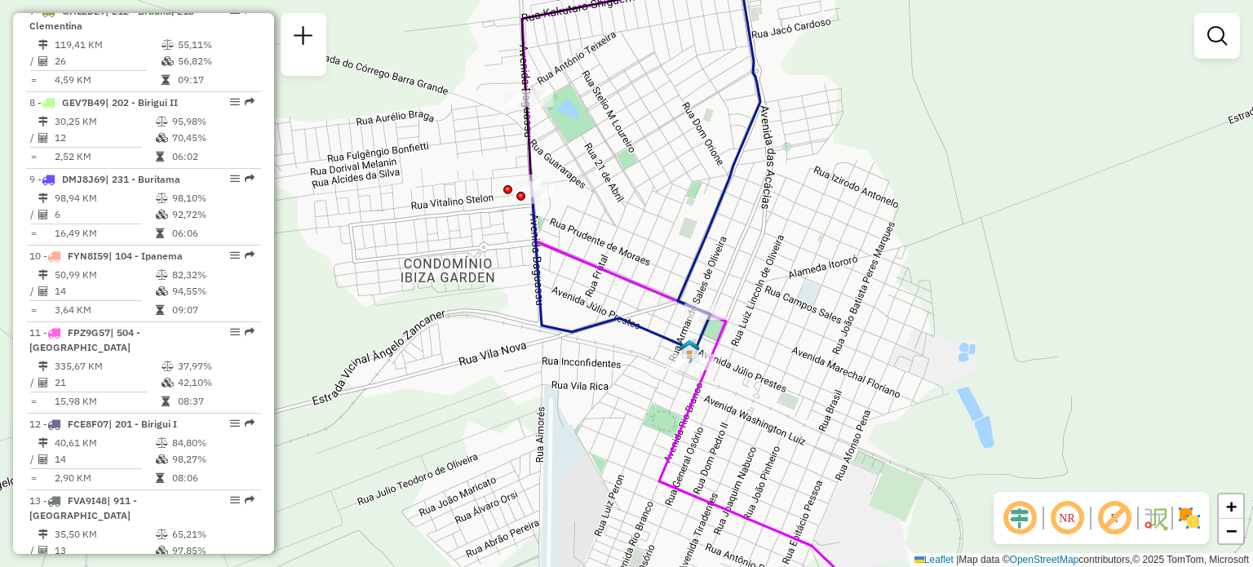
drag, startPoint x: 739, startPoint y: 279, endPoint x: 651, endPoint y: 237, distance: 97.4
click at [651, 237] on div "Janela de atendimento Grade de atendimento Capacidade Transportadoras Veículos …" at bounding box center [626, 283] width 1253 height 567
click at [528, 107] on div at bounding box center [528, 99] width 49 height 16
select select "**********"
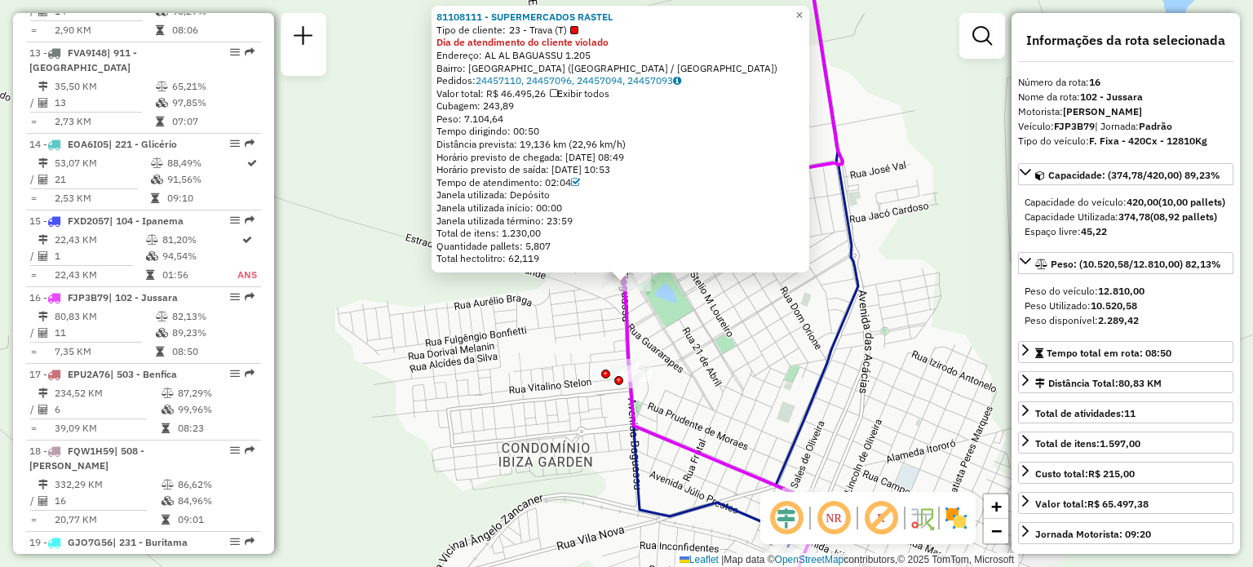
scroll to position [1919, 0]
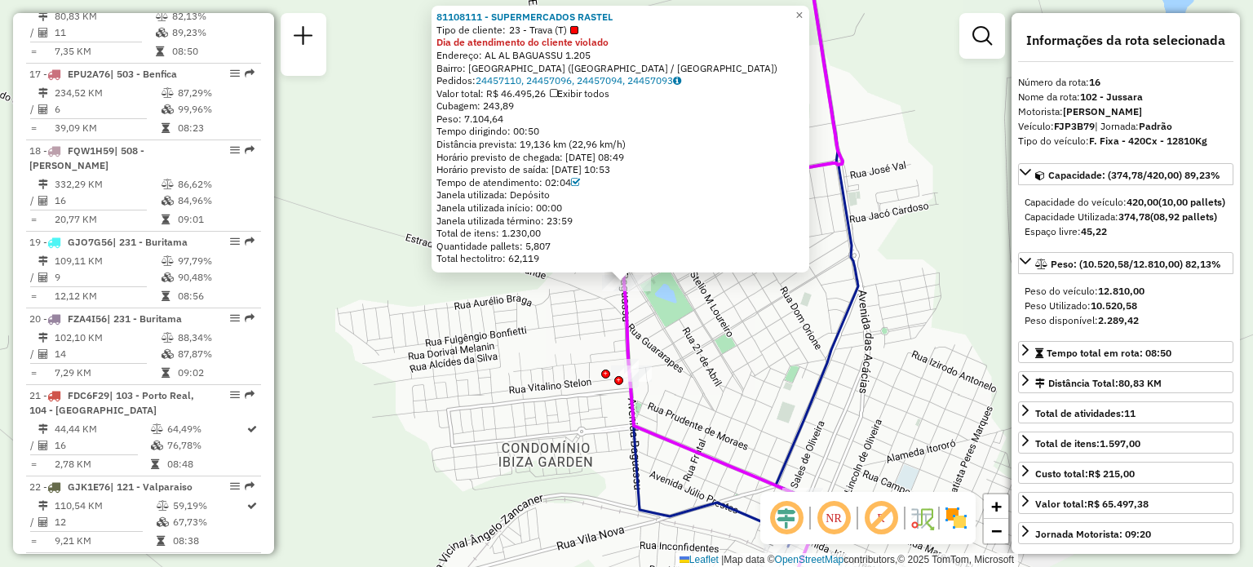
click at [513, 309] on div "81108111 - SUPERMERCADOS RASTEL Tipo de cliente: 23 - Trava (T) Dia de atendime…" at bounding box center [626, 283] width 1253 height 567
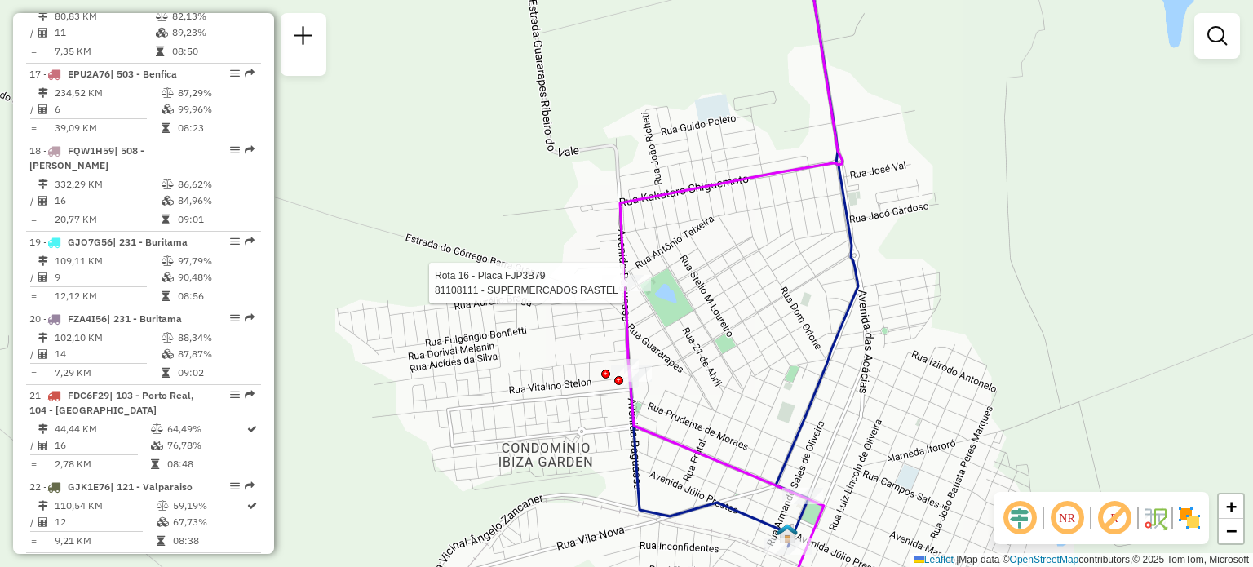
select select "**********"
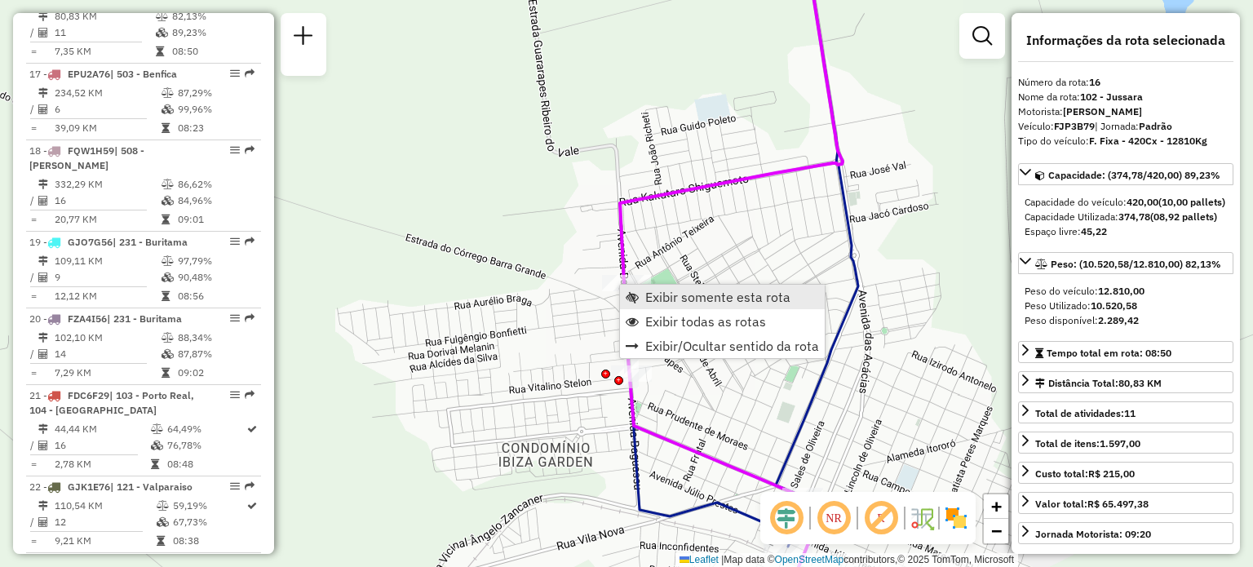
click at [668, 300] on span "Exibir somente esta rota" at bounding box center [717, 296] width 145 height 13
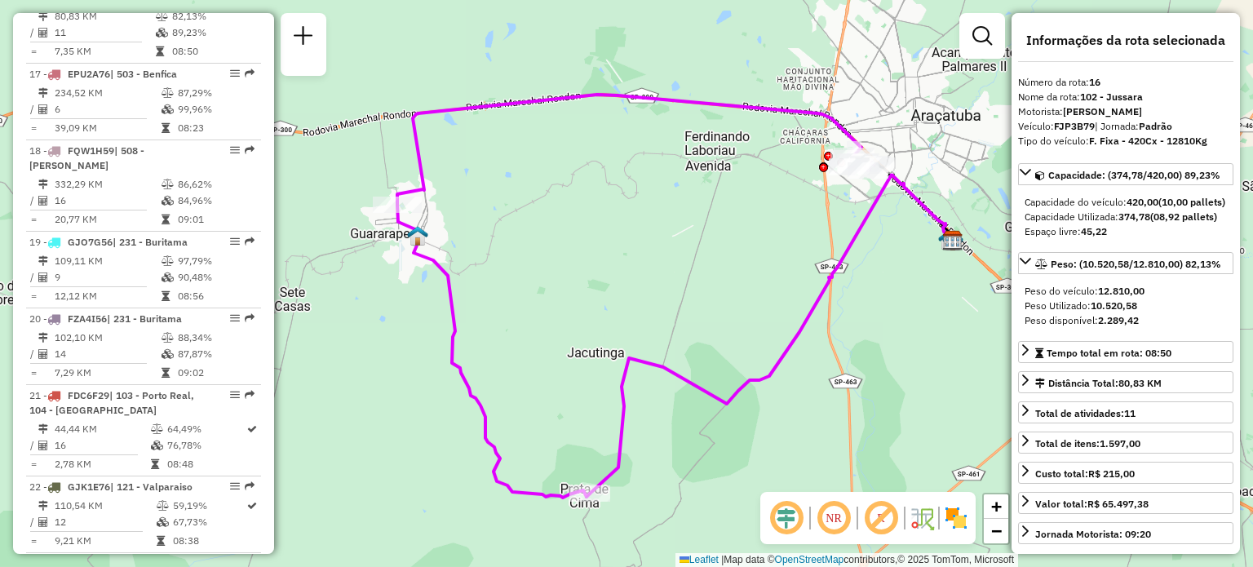
drag, startPoint x: 587, startPoint y: 184, endPoint x: 635, endPoint y: 197, distance: 49.7
click at [635, 197] on div "Janela de atendimento Grade de atendimento Capacidade Transportadoras Veículos …" at bounding box center [626, 283] width 1253 height 567
